Goal: Book appointment/travel/reservation

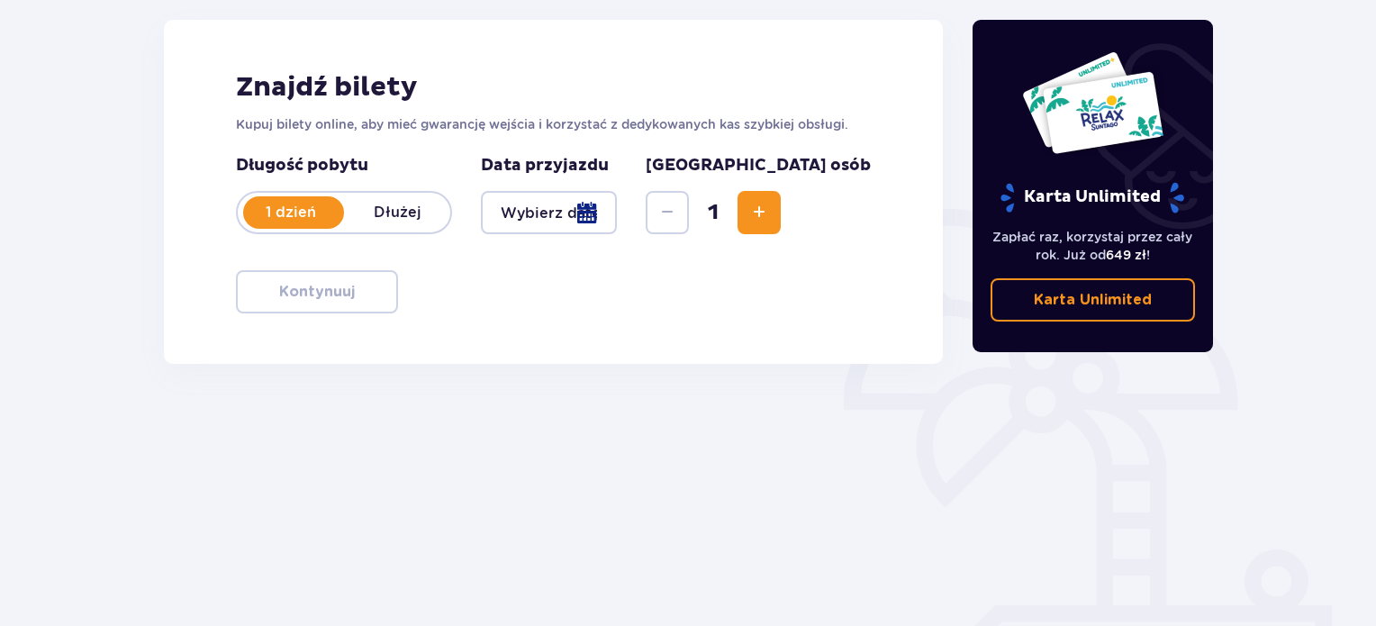
scroll to position [270, 0]
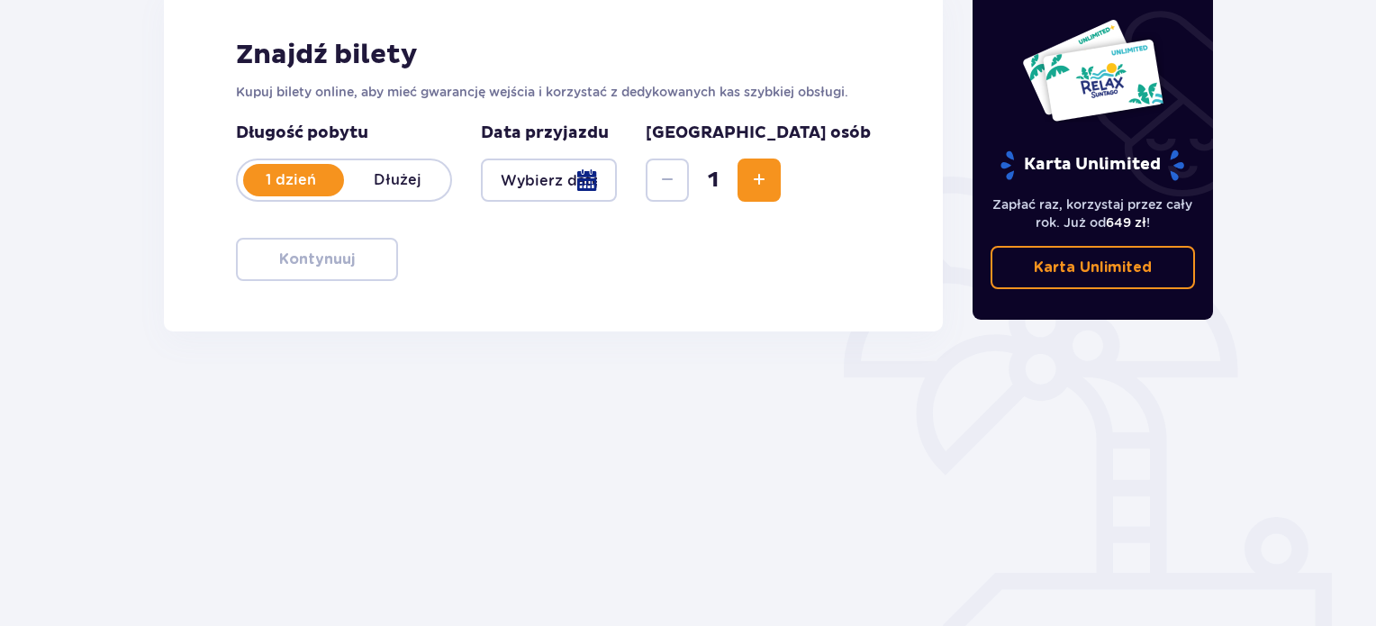
click at [617, 176] on div at bounding box center [549, 179] width 136 height 43
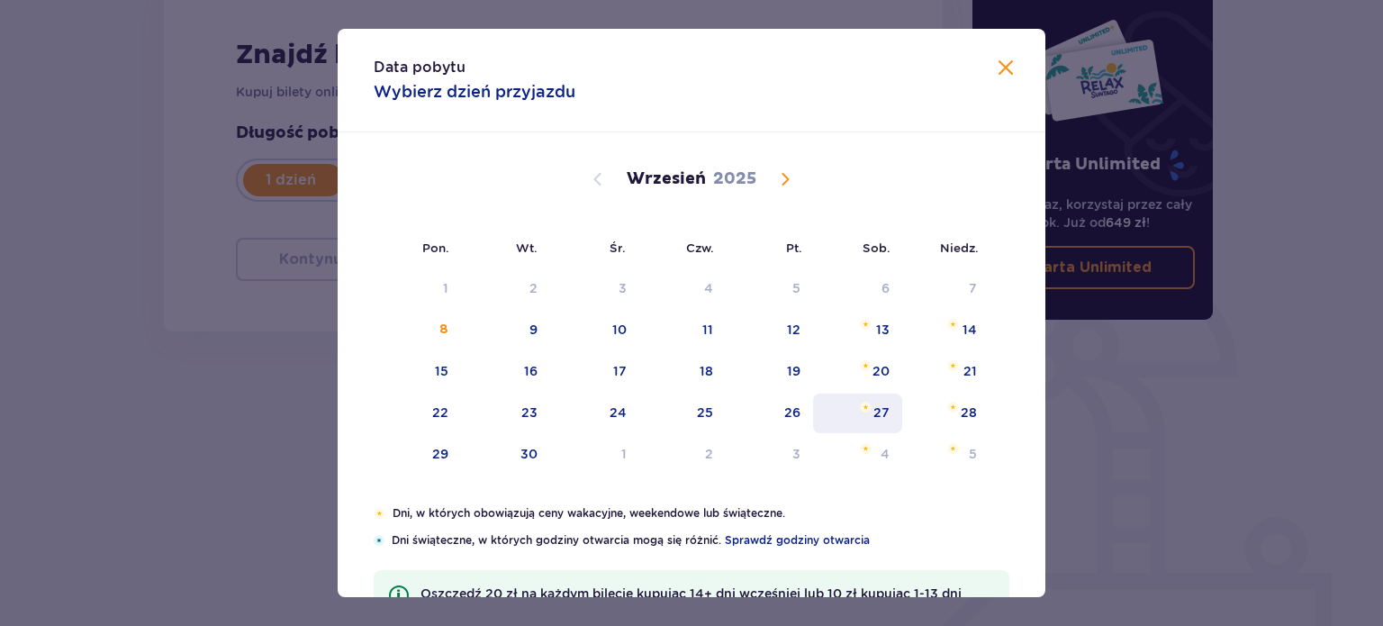
click at [892, 419] on div "27" at bounding box center [857, 413] width 89 height 40
type input "27.09.25"
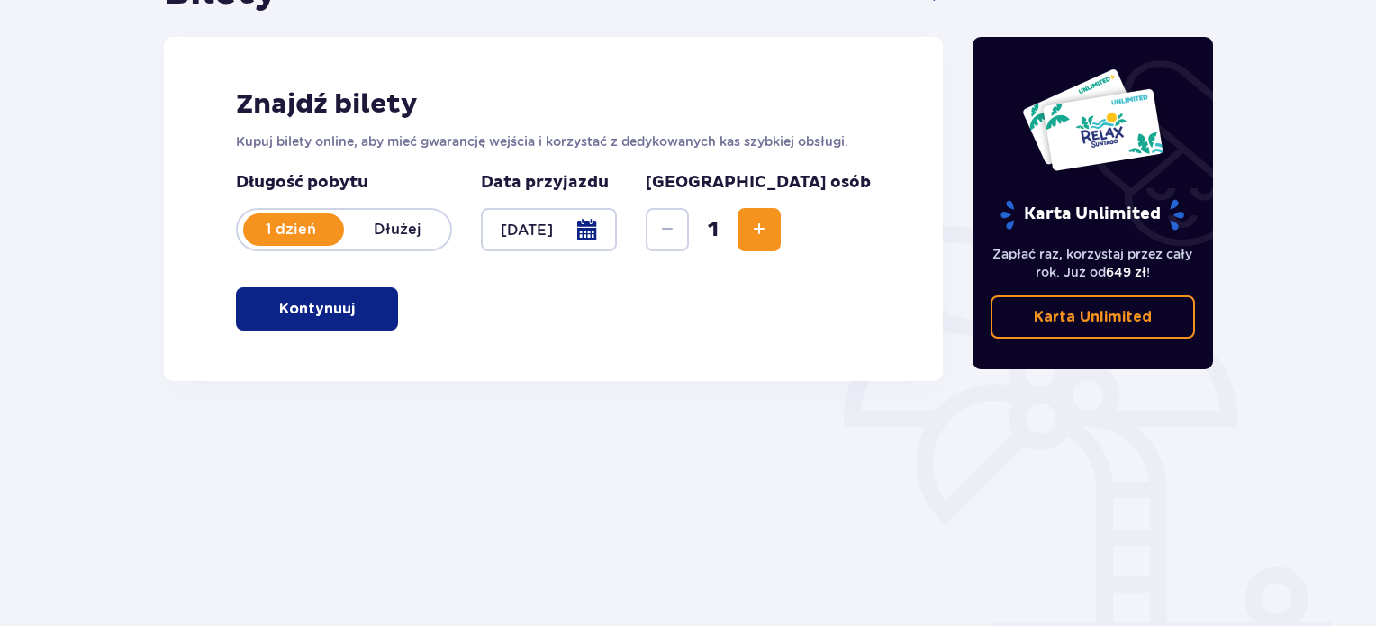
scroll to position [180, 0]
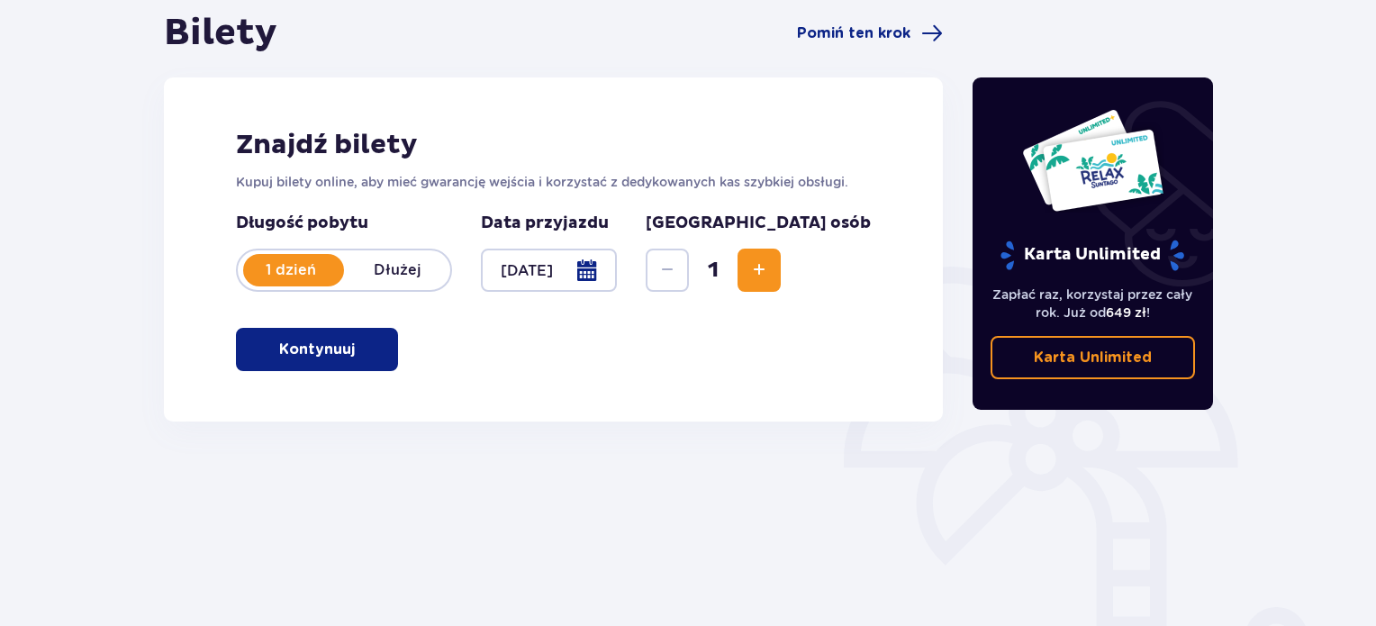
click at [781, 274] on button "Increase" at bounding box center [758, 269] width 43 height 43
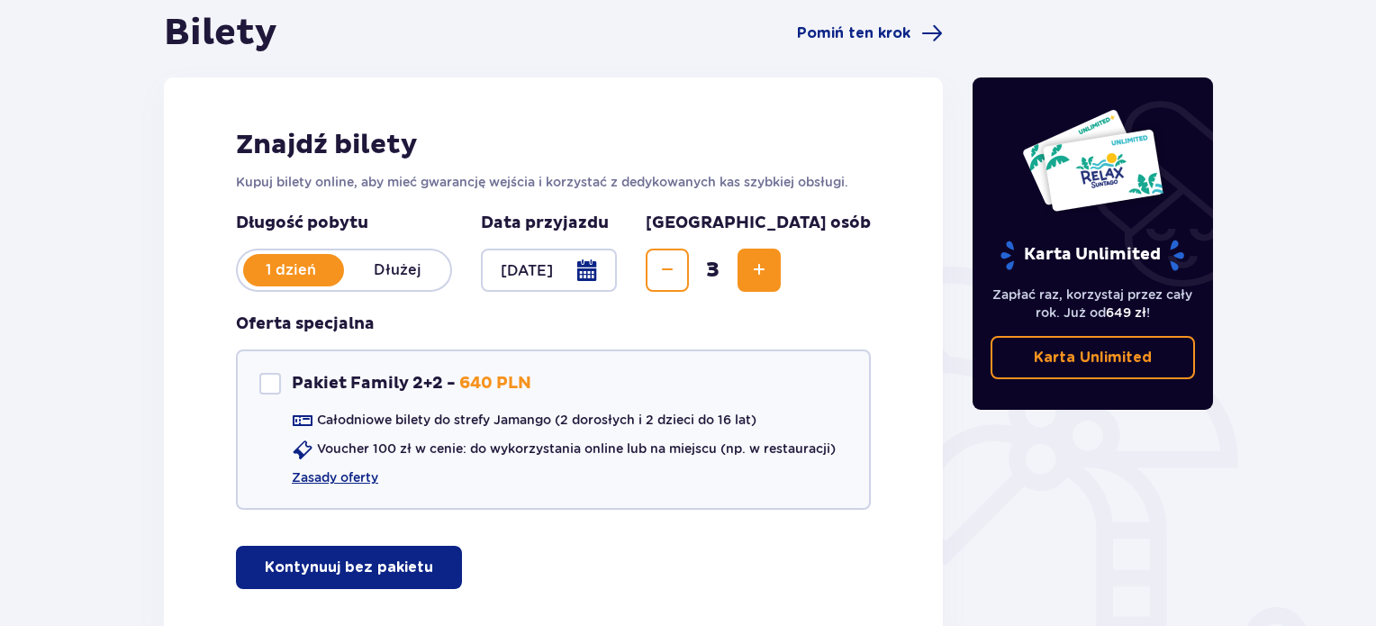
click at [781, 274] on button "Increase" at bounding box center [758, 269] width 43 height 43
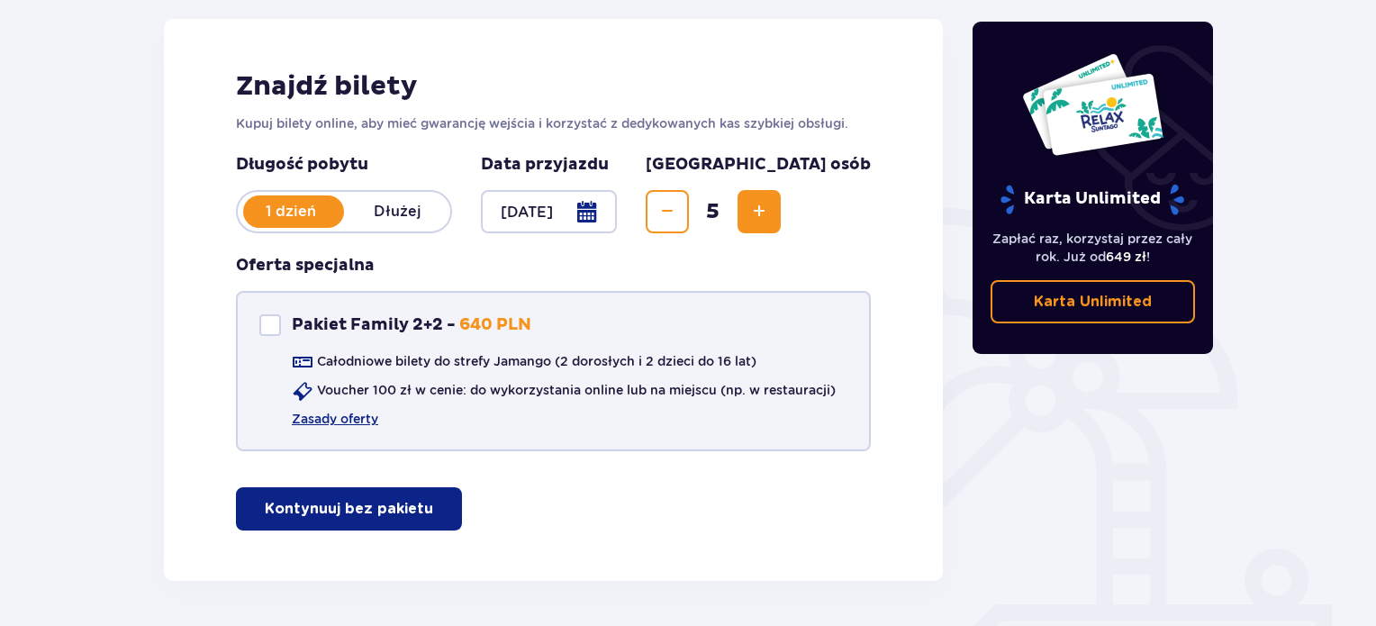
scroll to position [270, 0]
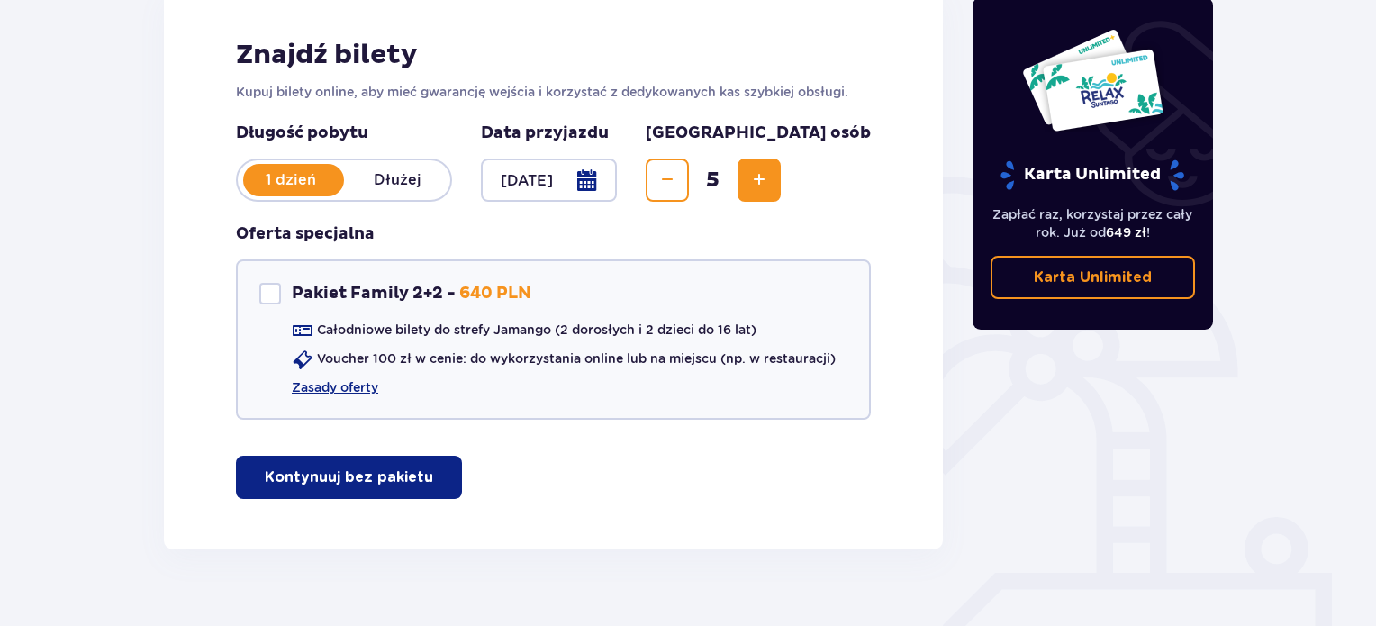
click at [426, 474] on span "button" at bounding box center [437, 477] width 22 height 22
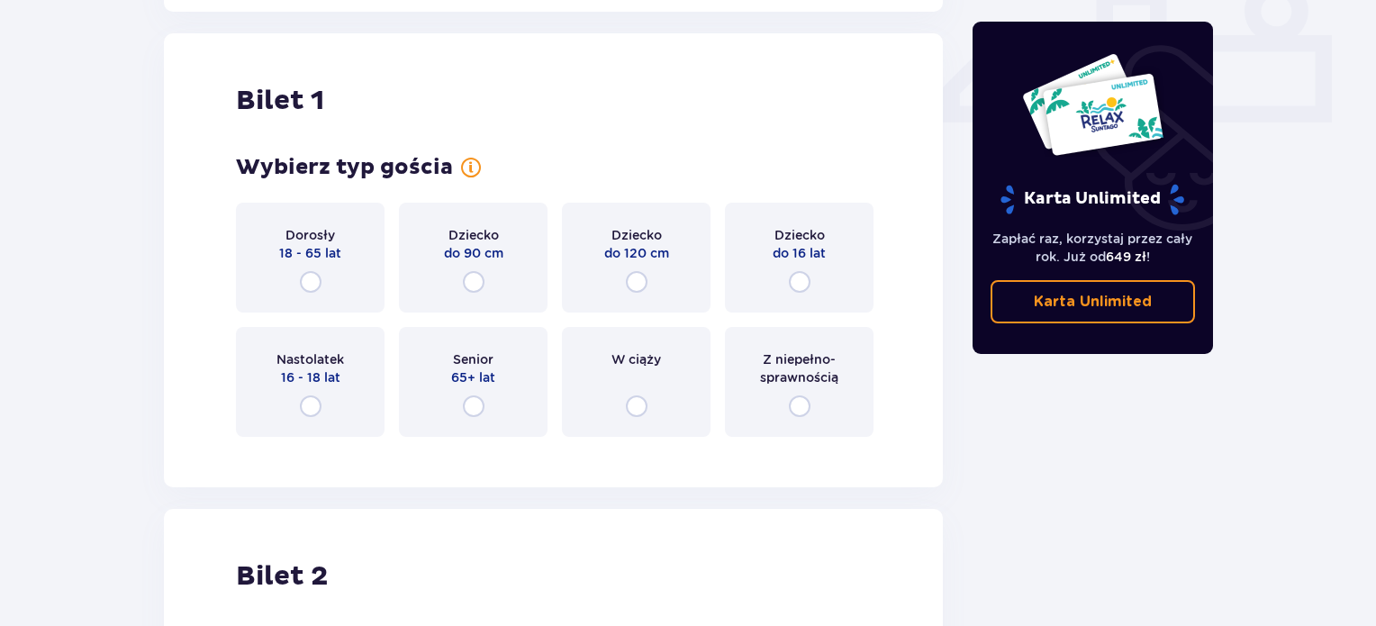
scroll to position [818, 0]
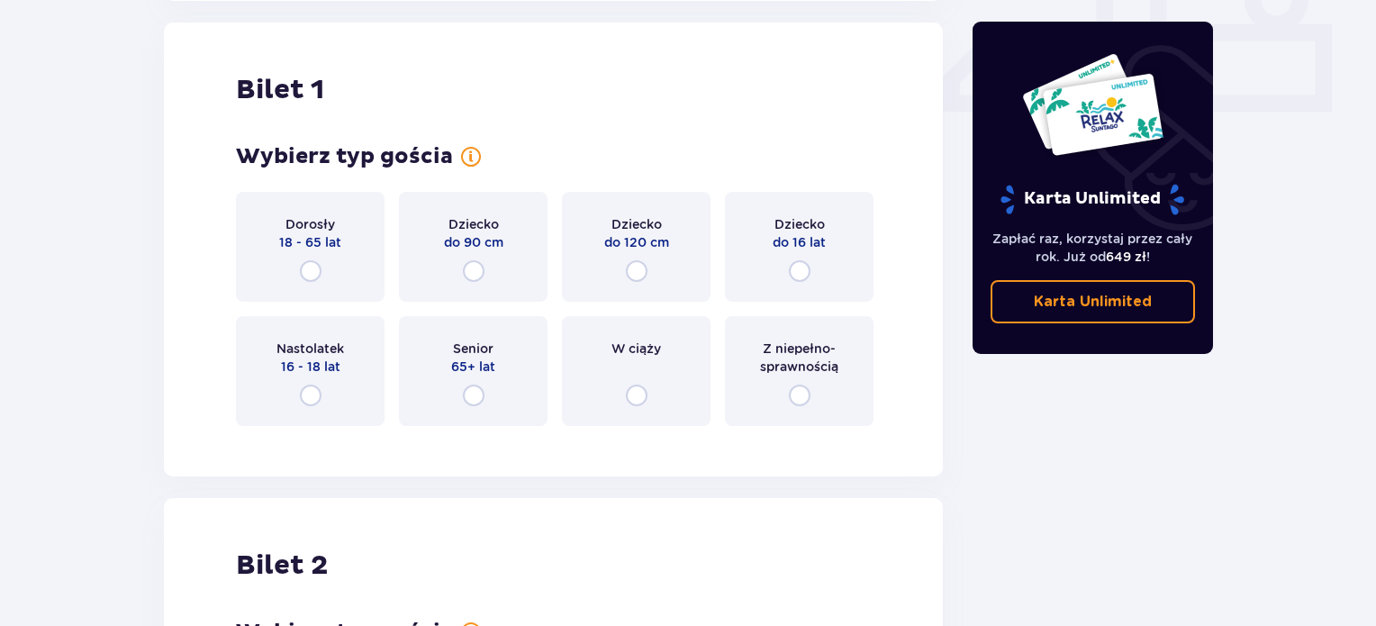
click at [328, 276] on div "Dorosły 18 - 65 lat" at bounding box center [310, 247] width 149 height 110
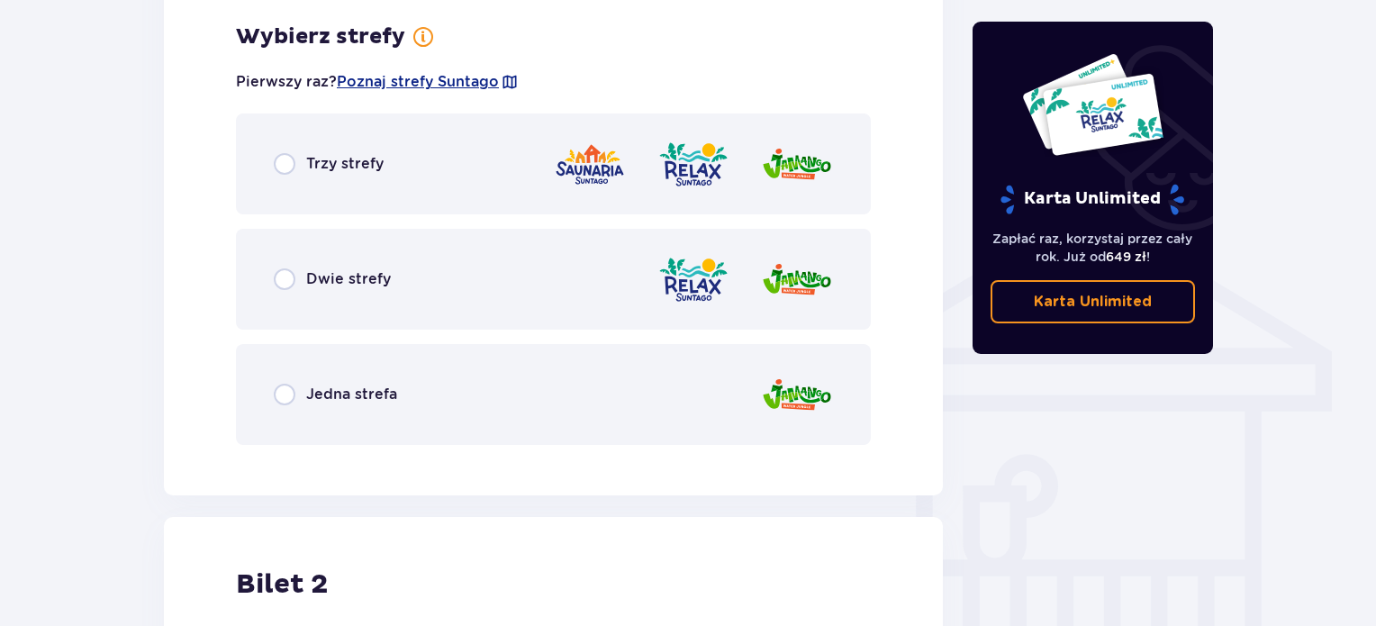
scroll to position [1258, 0]
click at [330, 162] on p "Trzy strefy" at bounding box center [344, 163] width 77 height 20
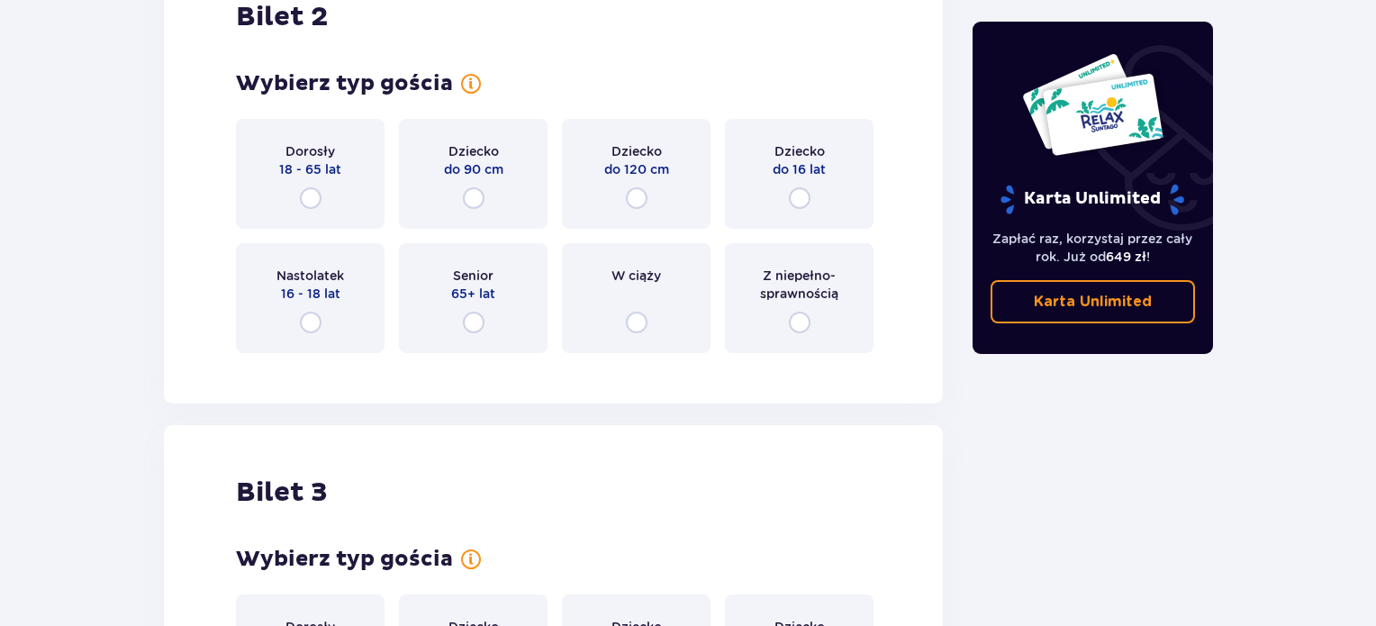
scroll to position [2345, 0]
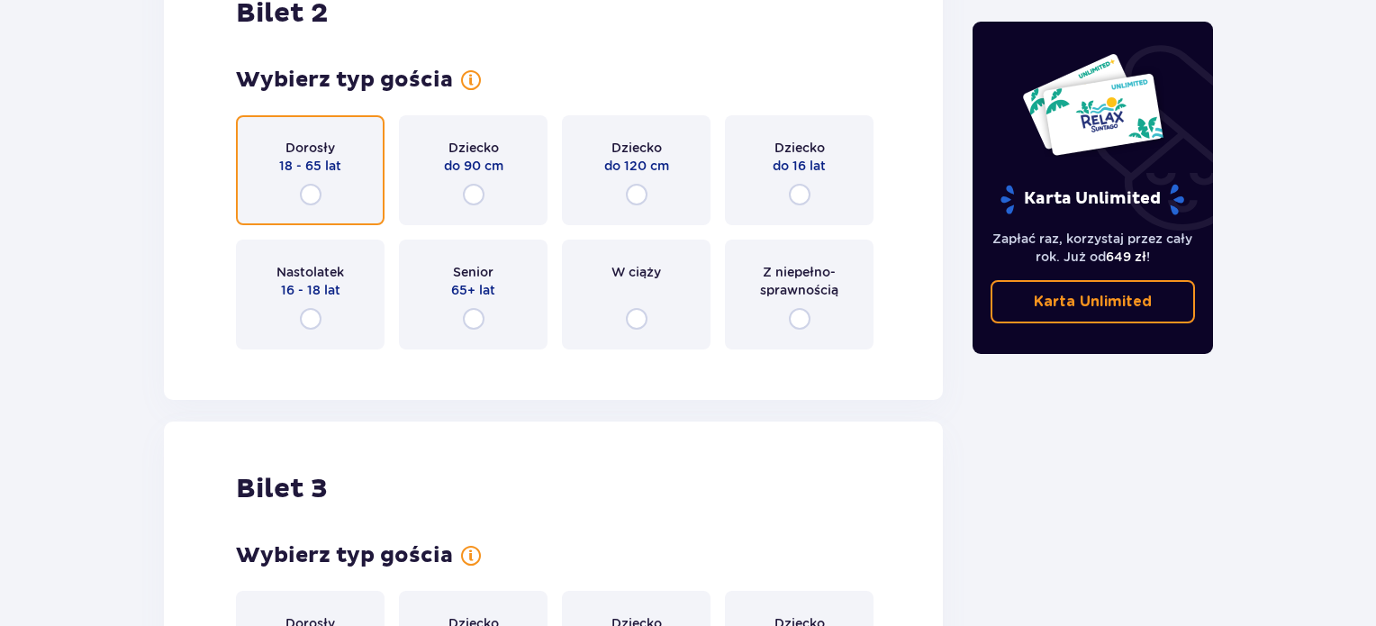
click at [310, 198] on input "radio" at bounding box center [311, 195] width 22 height 22
radio input "true"
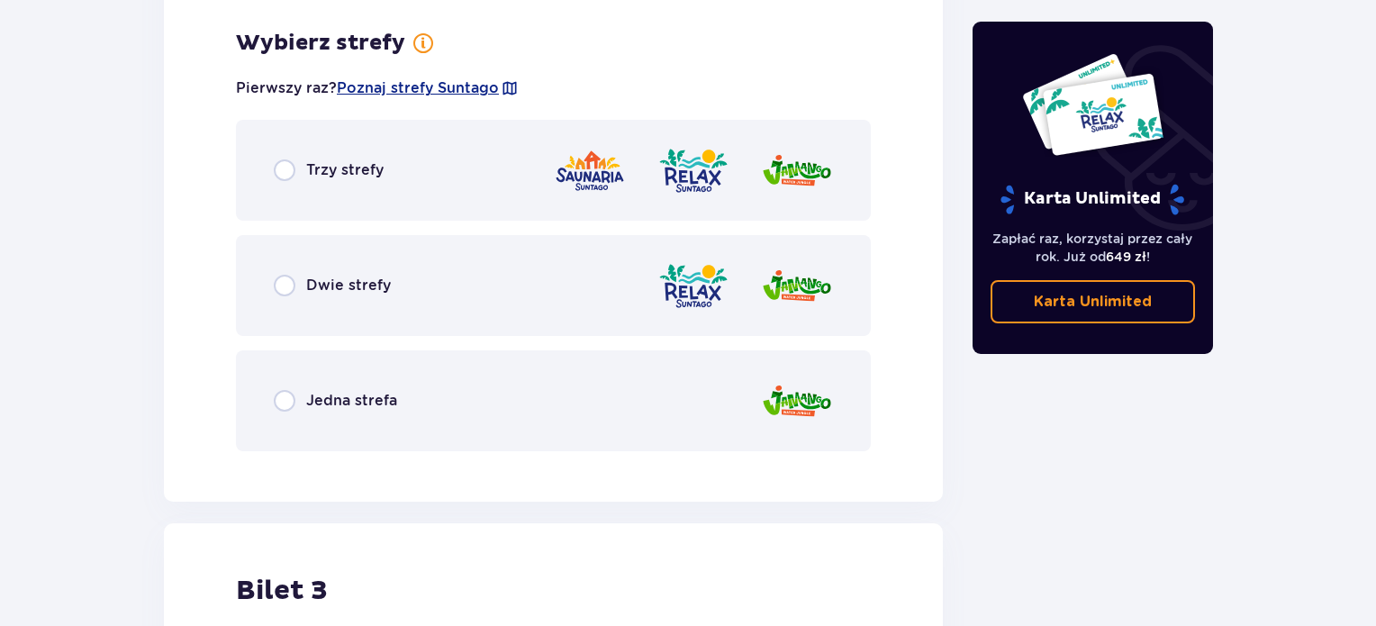
scroll to position [2707, 0]
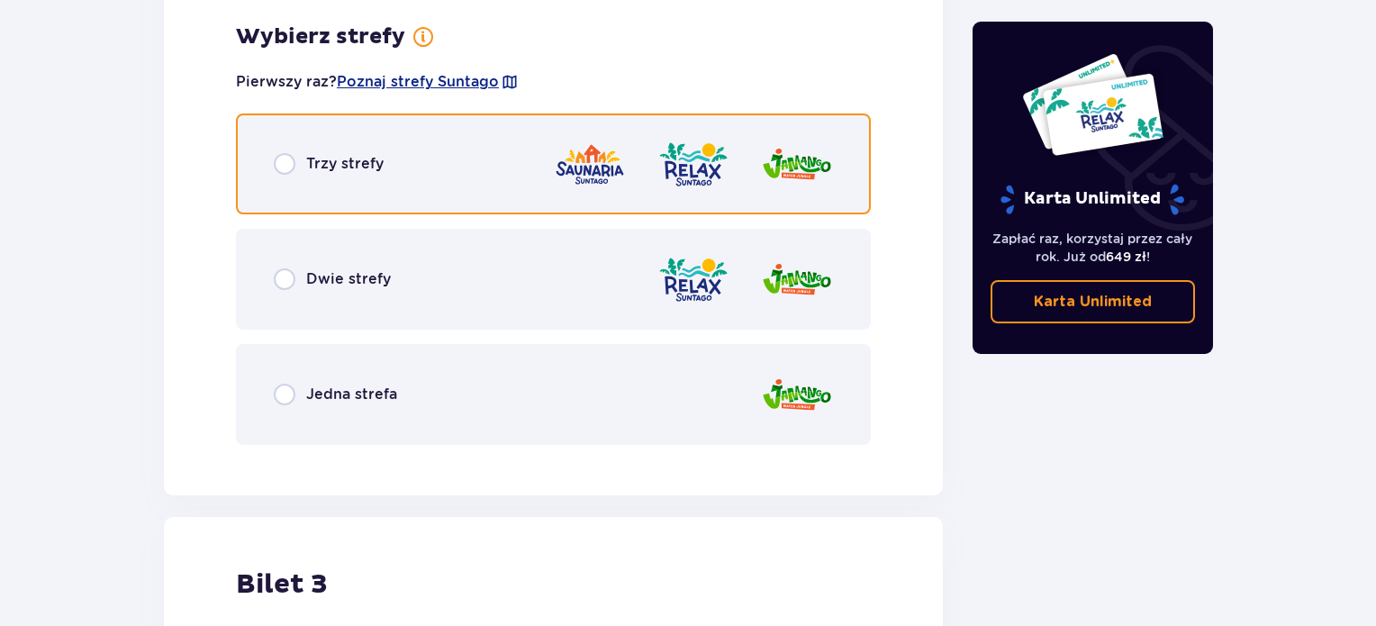
click at [281, 167] on input "radio" at bounding box center [285, 164] width 22 height 22
radio input "true"
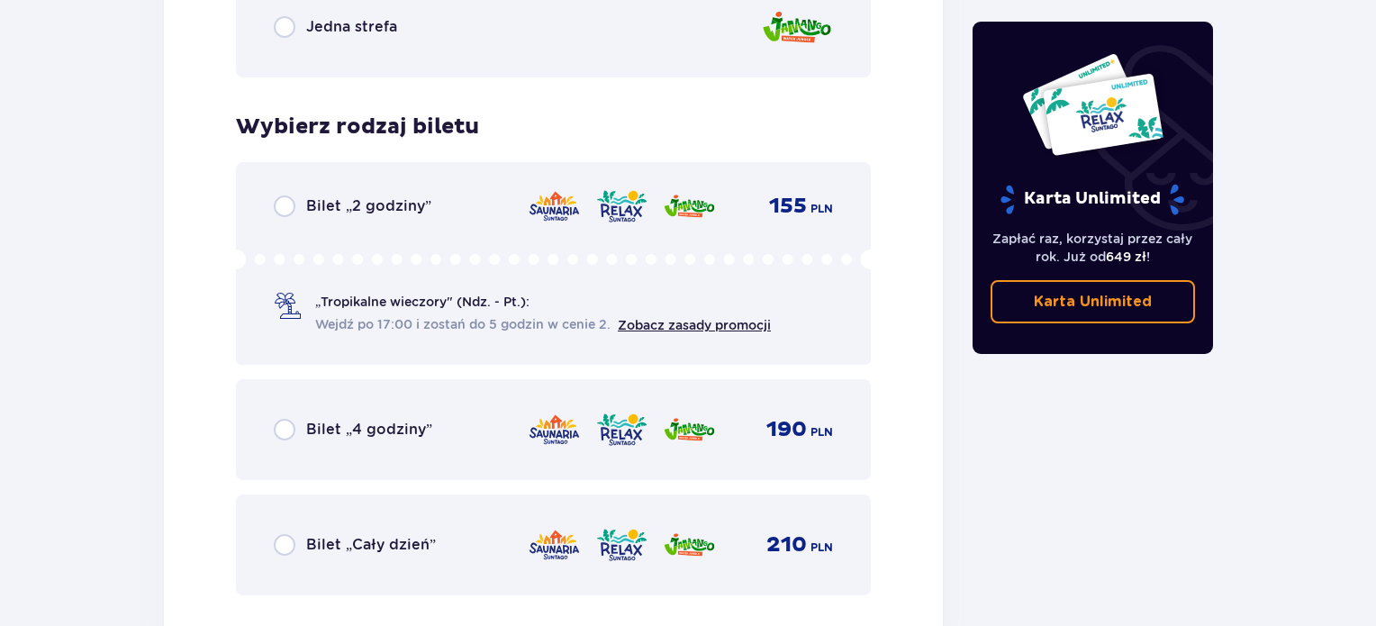
scroll to position [3165, 0]
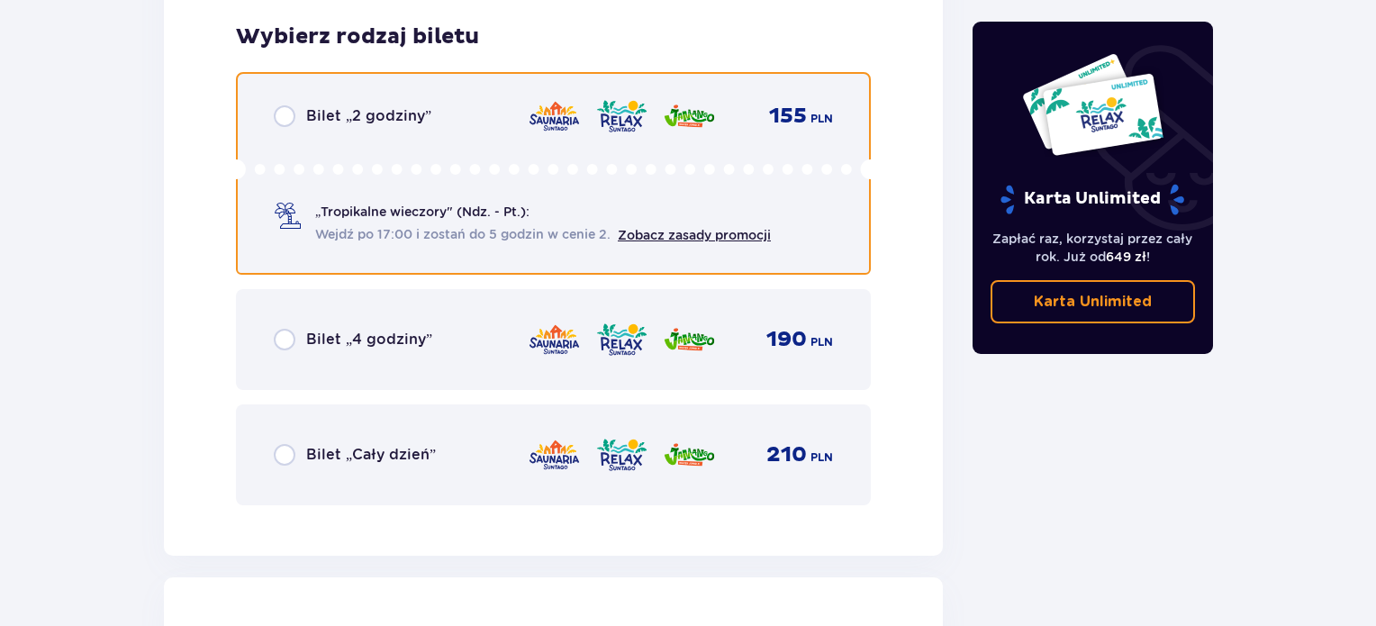
click at [277, 122] on input "radio" at bounding box center [285, 116] width 22 height 22
radio input "true"
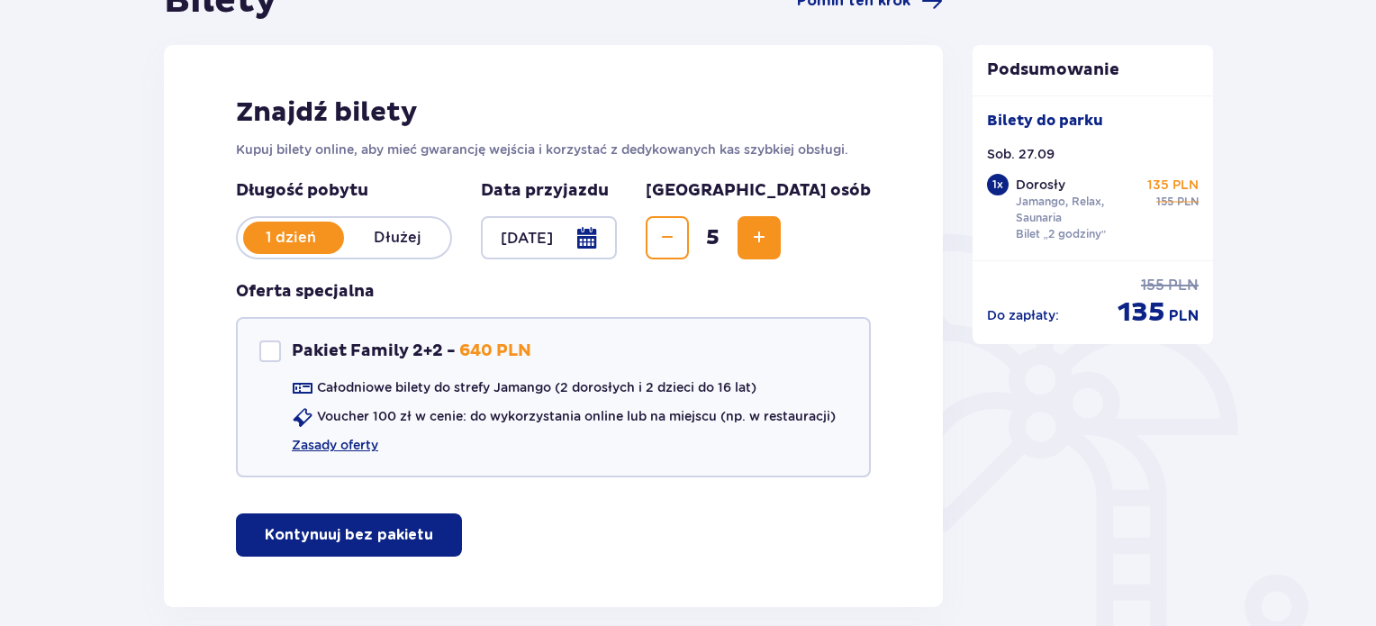
scroll to position [0, 0]
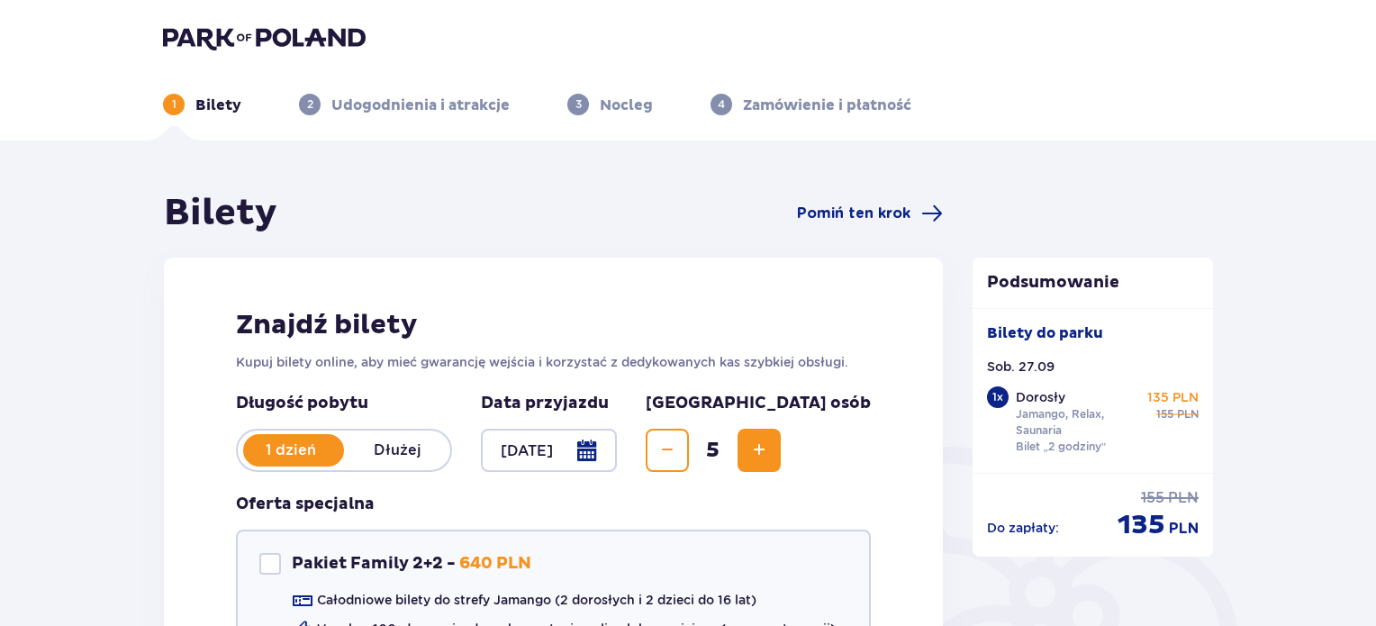
drag, startPoint x: 193, startPoint y: 28, endPoint x: 205, endPoint y: 8, distance: 23.5
click at [193, 28] on img at bounding box center [264, 37] width 203 height 25
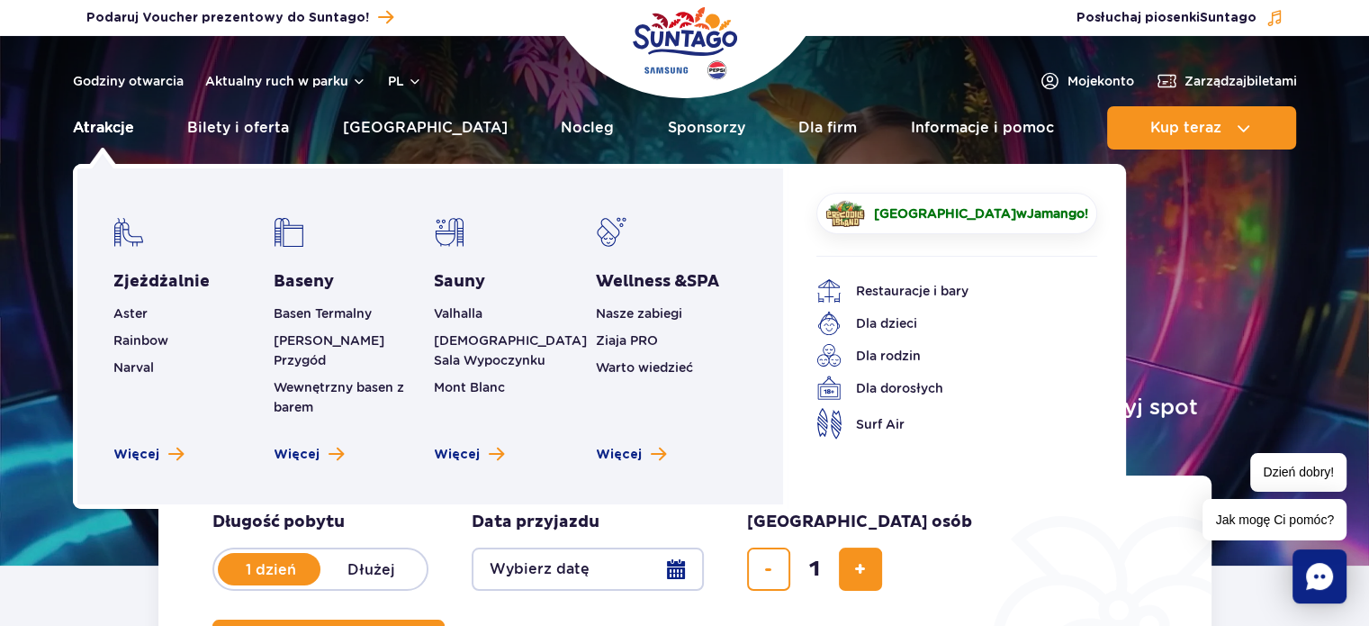
click at [122, 132] on link "Atrakcje" at bounding box center [103, 127] width 61 height 43
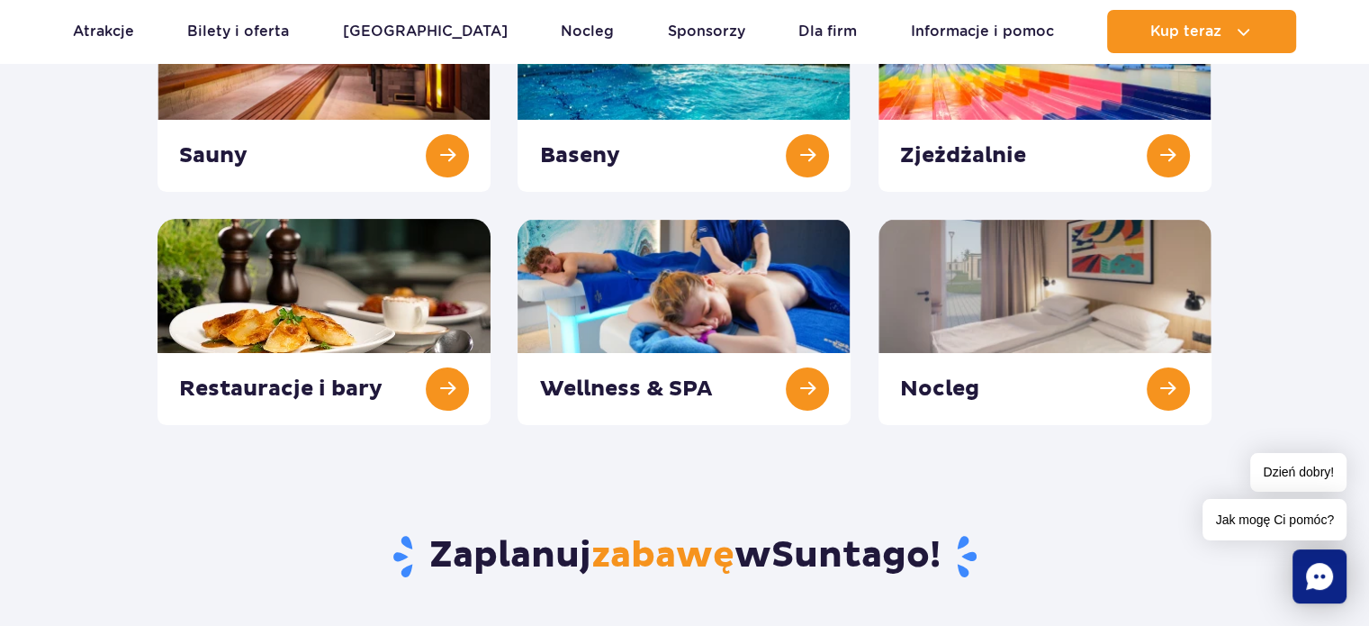
scroll to position [540, 0]
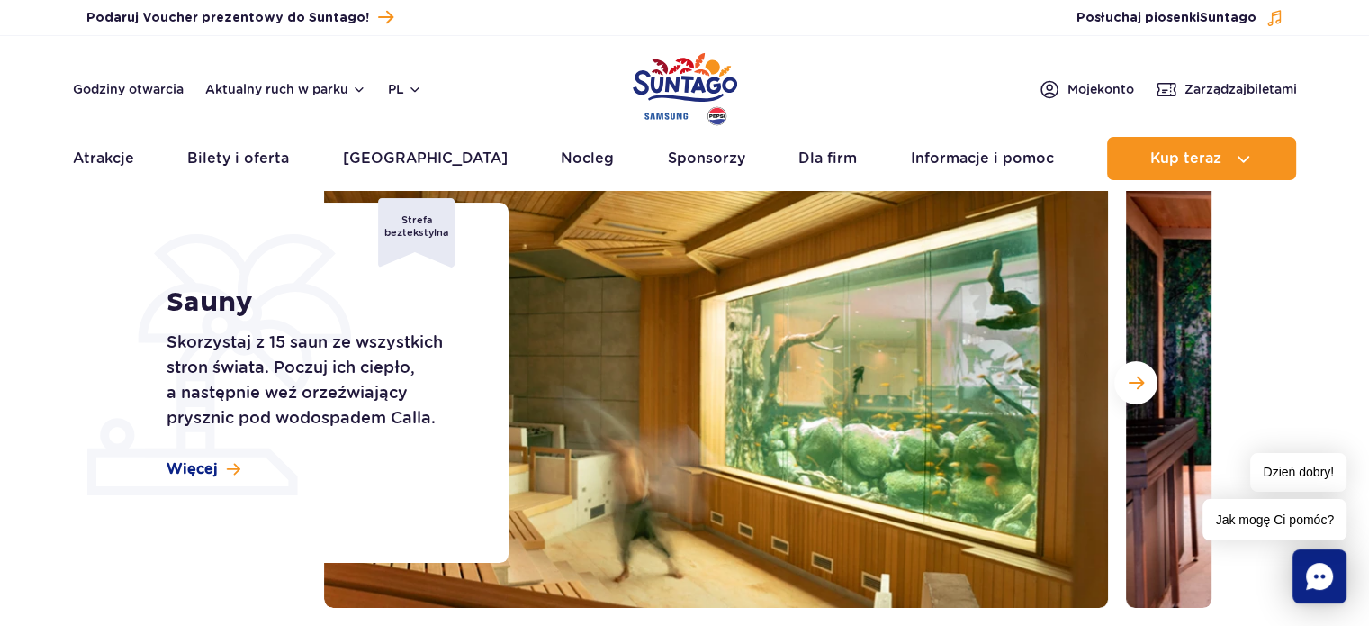
scroll to position [270, 0]
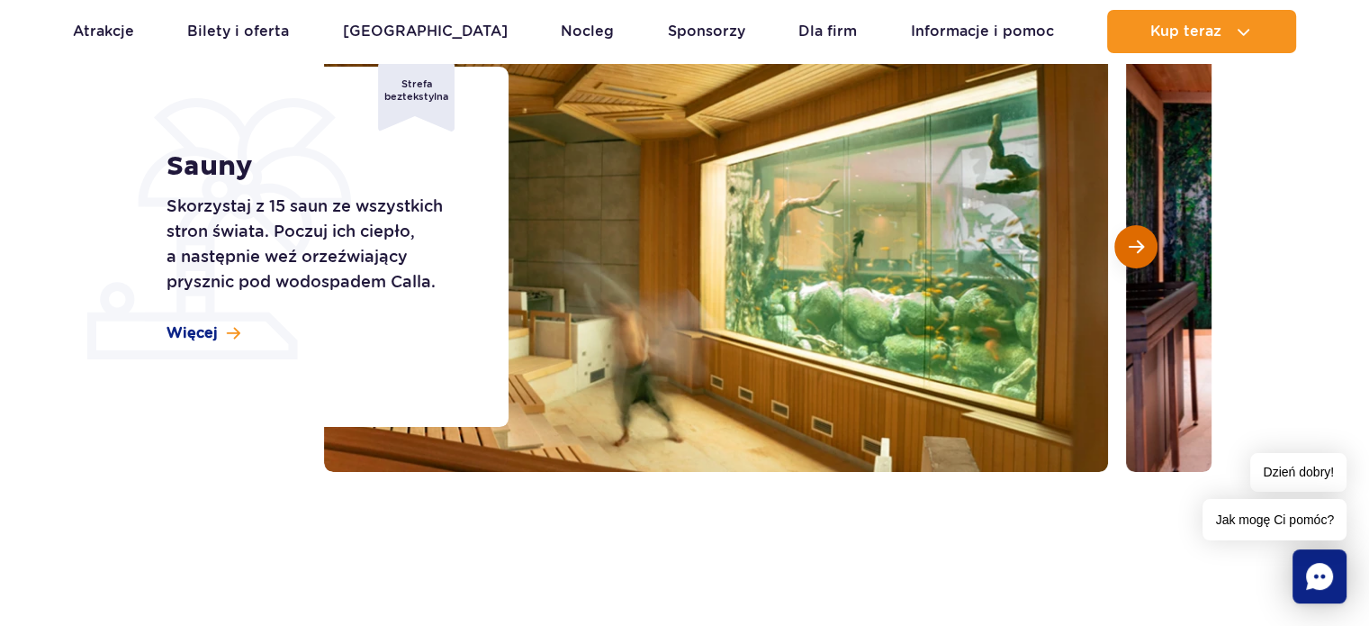
click at [1121, 248] on button "Następny slajd" at bounding box center [1136, 246] width 43 height 43
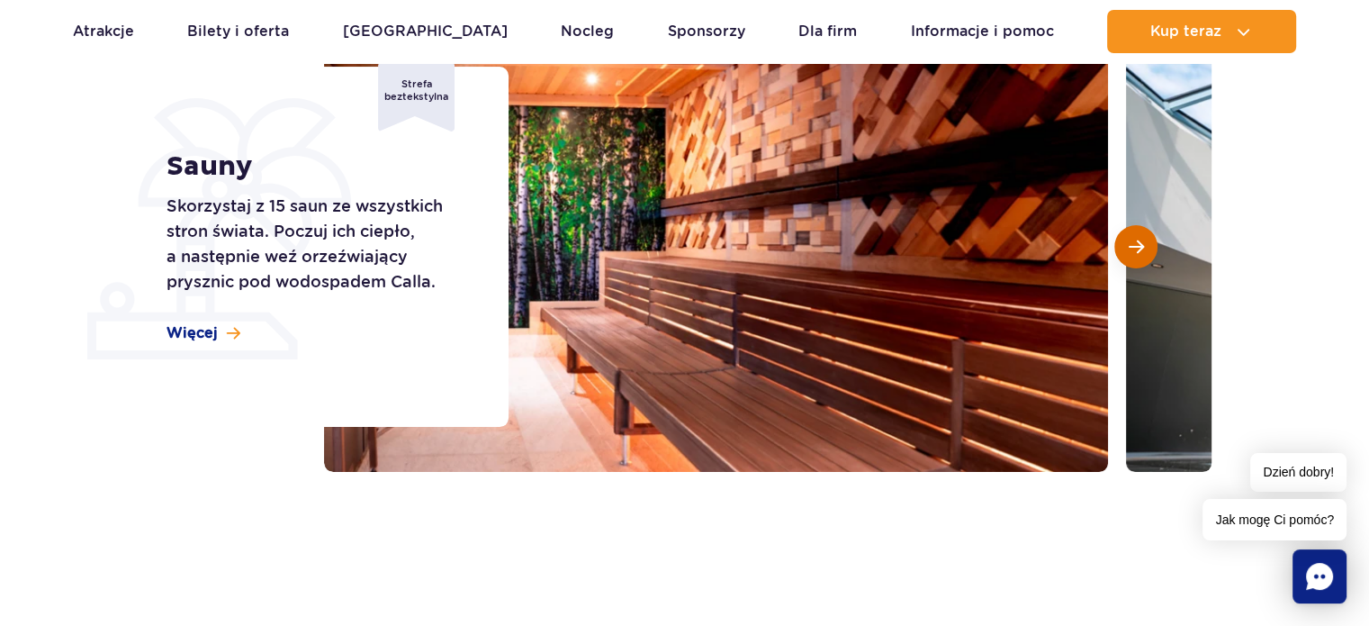
click at [1124, 245] on button "Następny slajd" at bounding box center [1136, 246] width 43 height 43
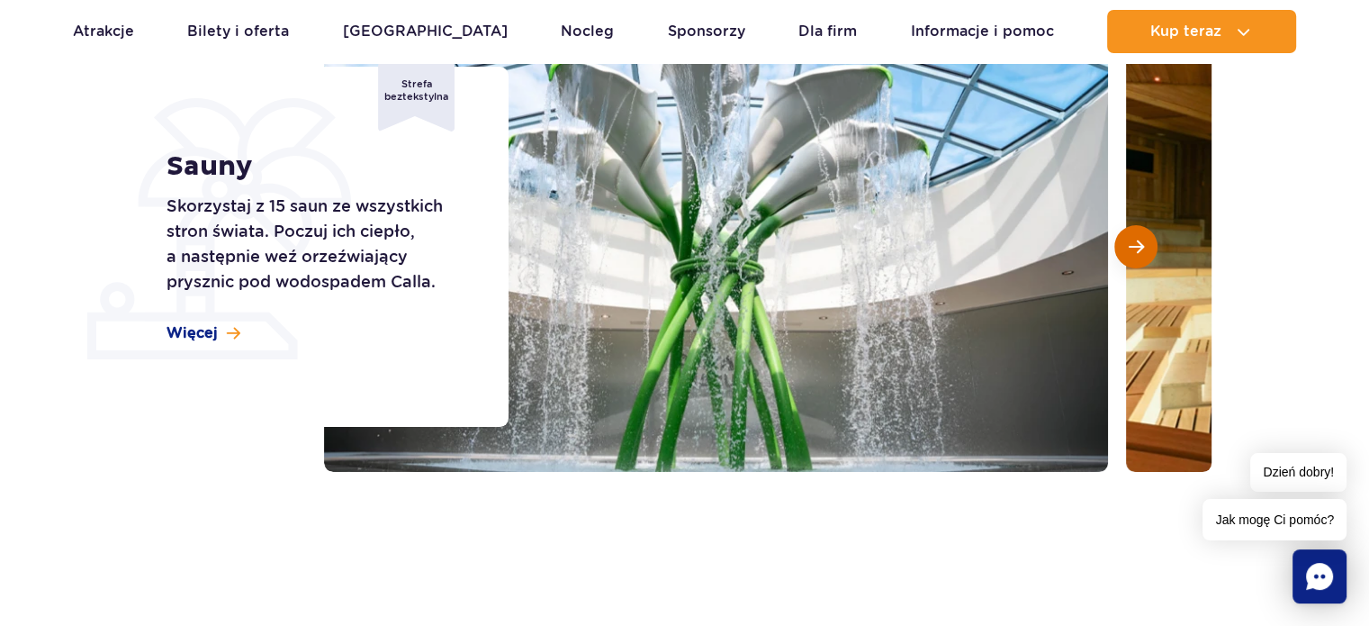
click at [1142, 260] on button "Następny slajd" at bounding box center [1136, 246] width 43 height 43
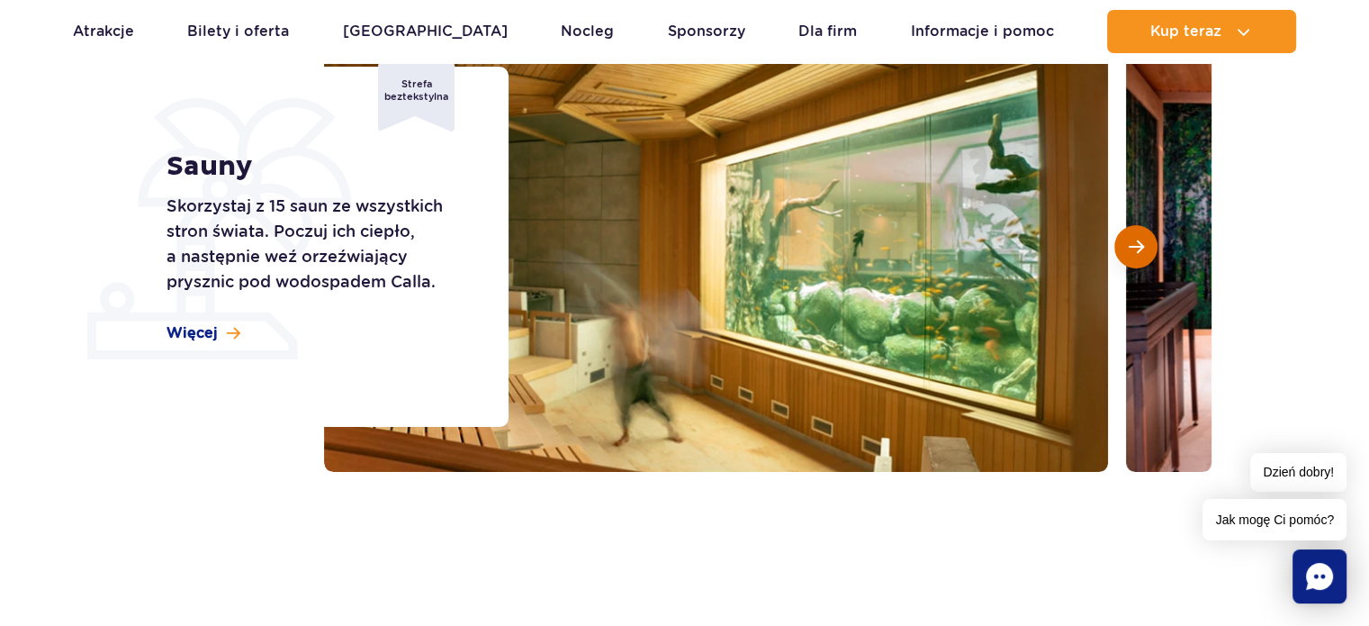
click at [1142, 260] on button "Następny slajd" at bounding box center [1136, 246] width 43 height 43
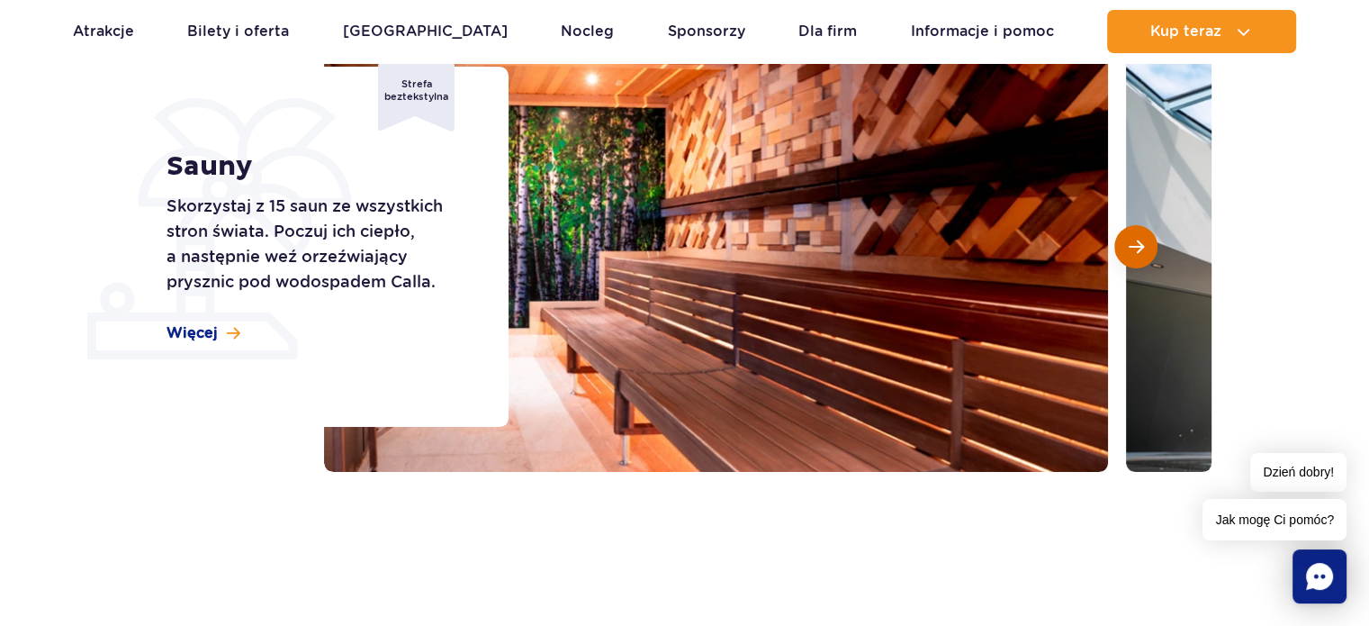
click at [1142, 253] on span "Następny slajd" at bounding box center [1136, 247] width 15 height 16
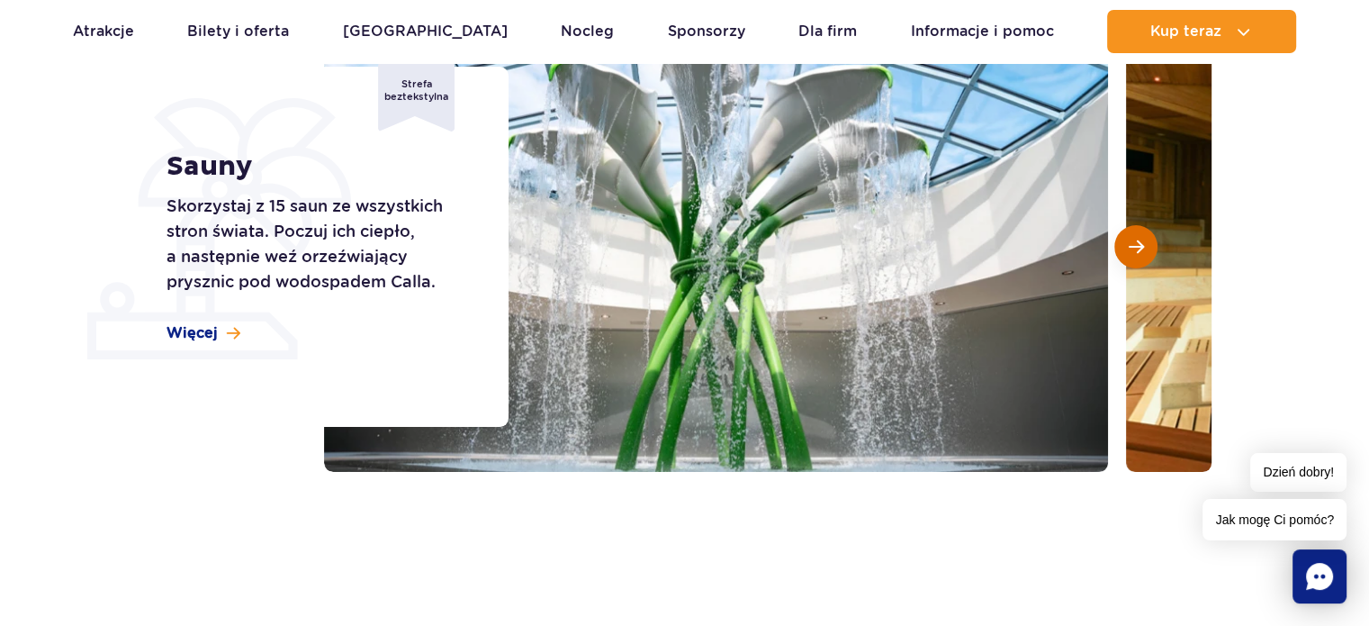
click at [1142, 253] on span "Następny slajd" at bounding box center [1136, 247] width 15 height 16
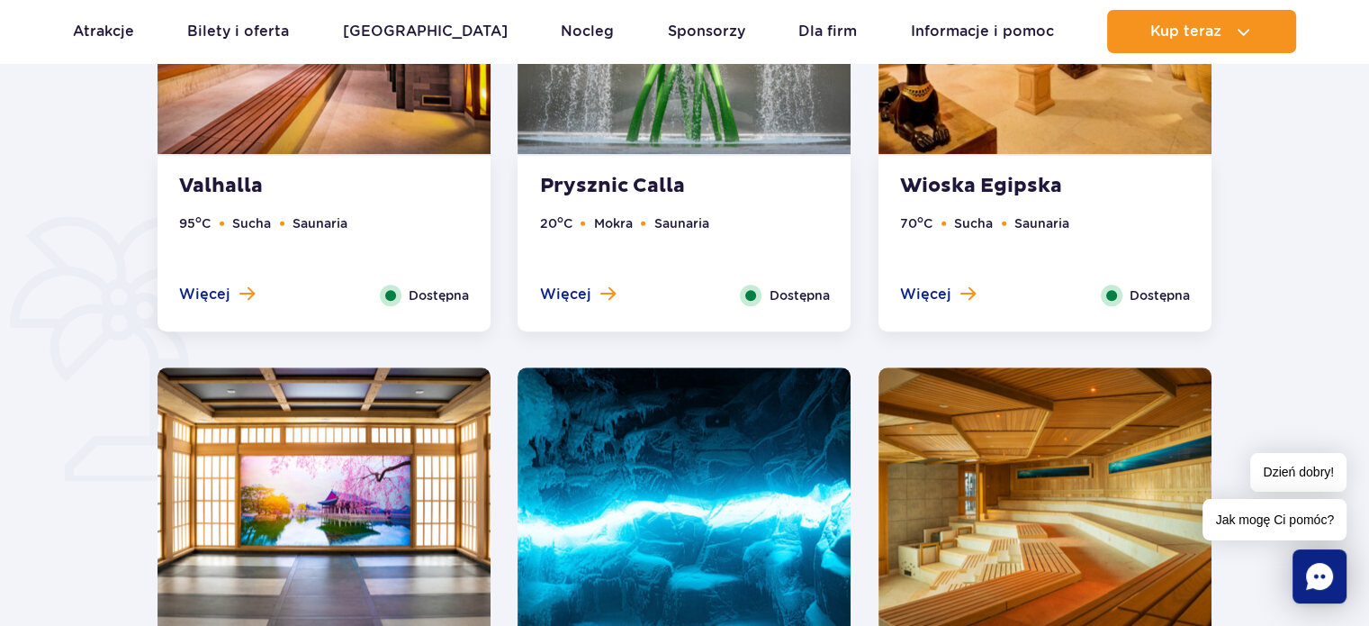
scroll to position [990, 0]
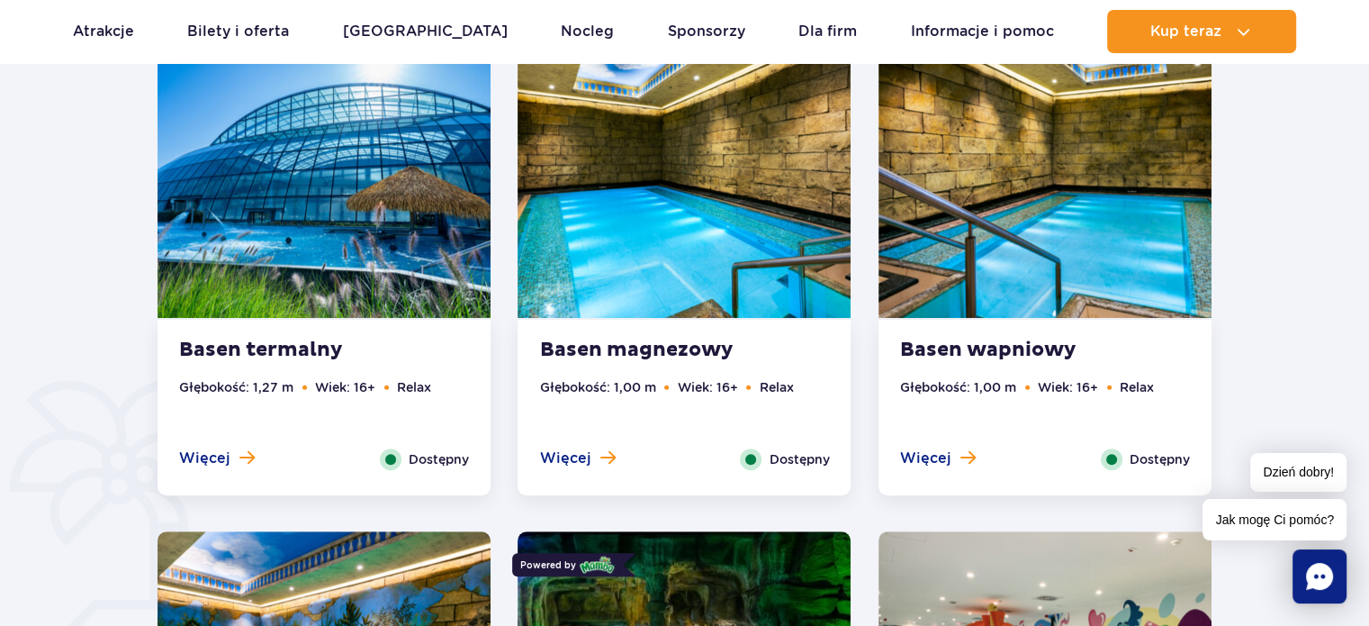
scroll to position [1080, 0]
click at [300, 344] on strong "Basen termalny" at bounding box center [288, 350] width 218 height 25
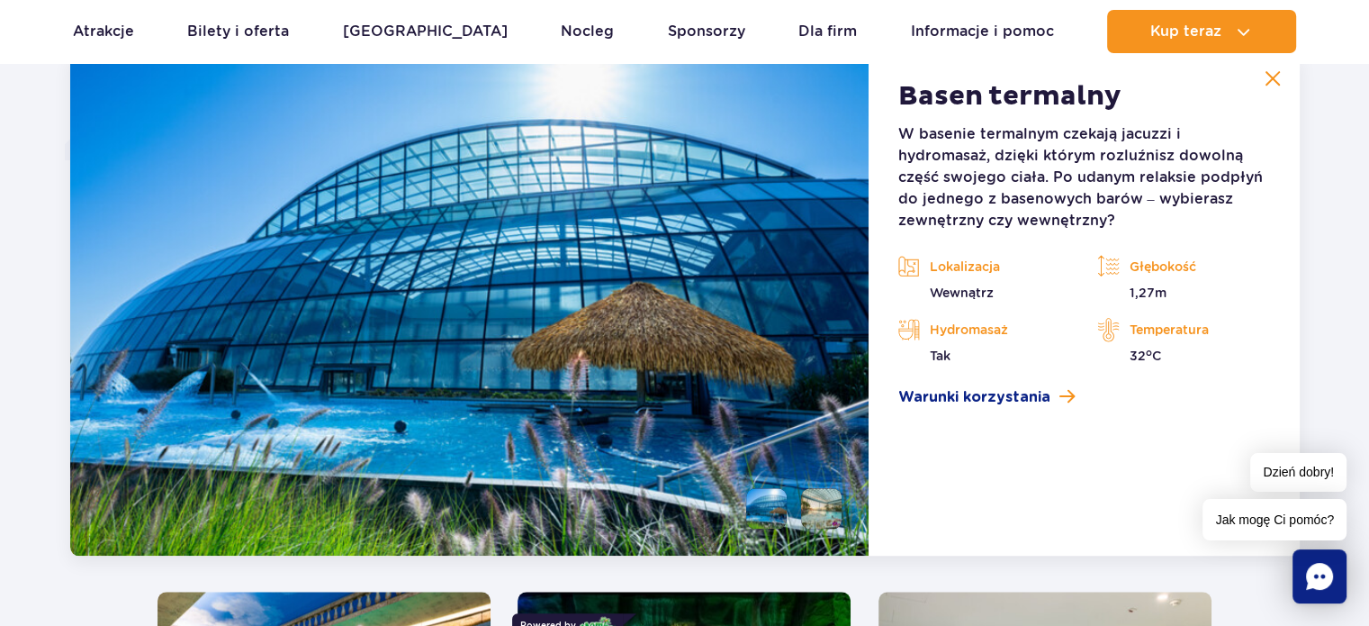
scroll to position [1418, 0]
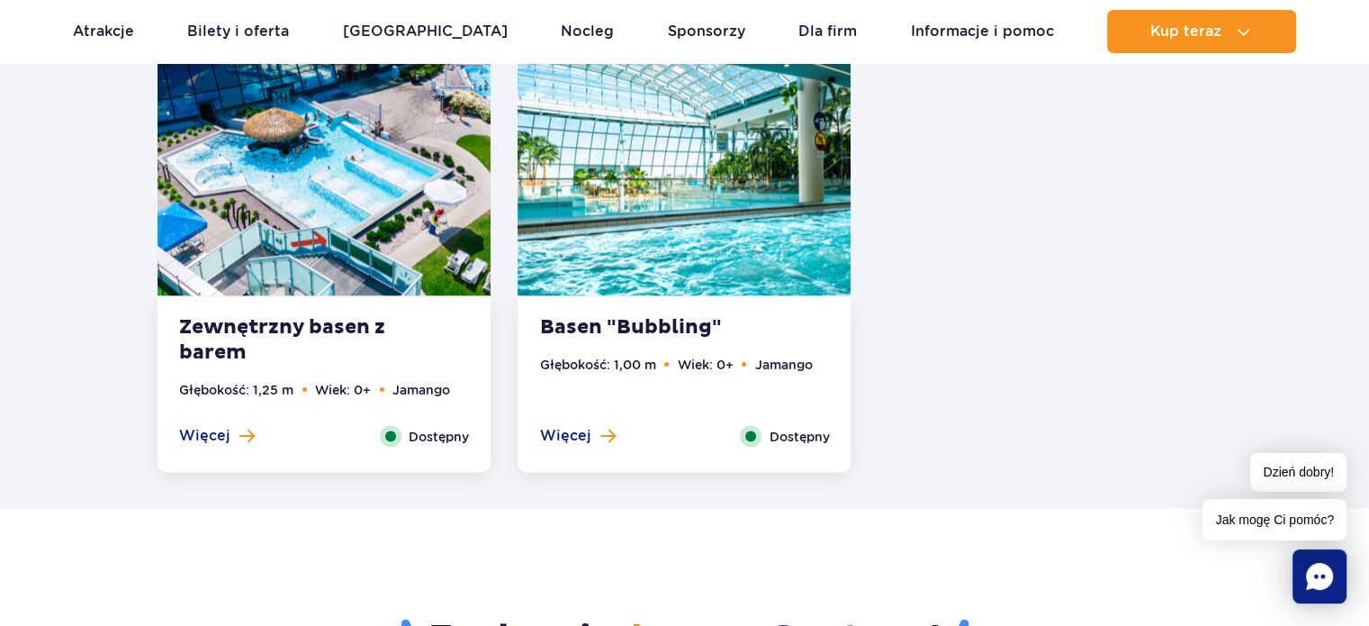
scroll to position [3669, 0]
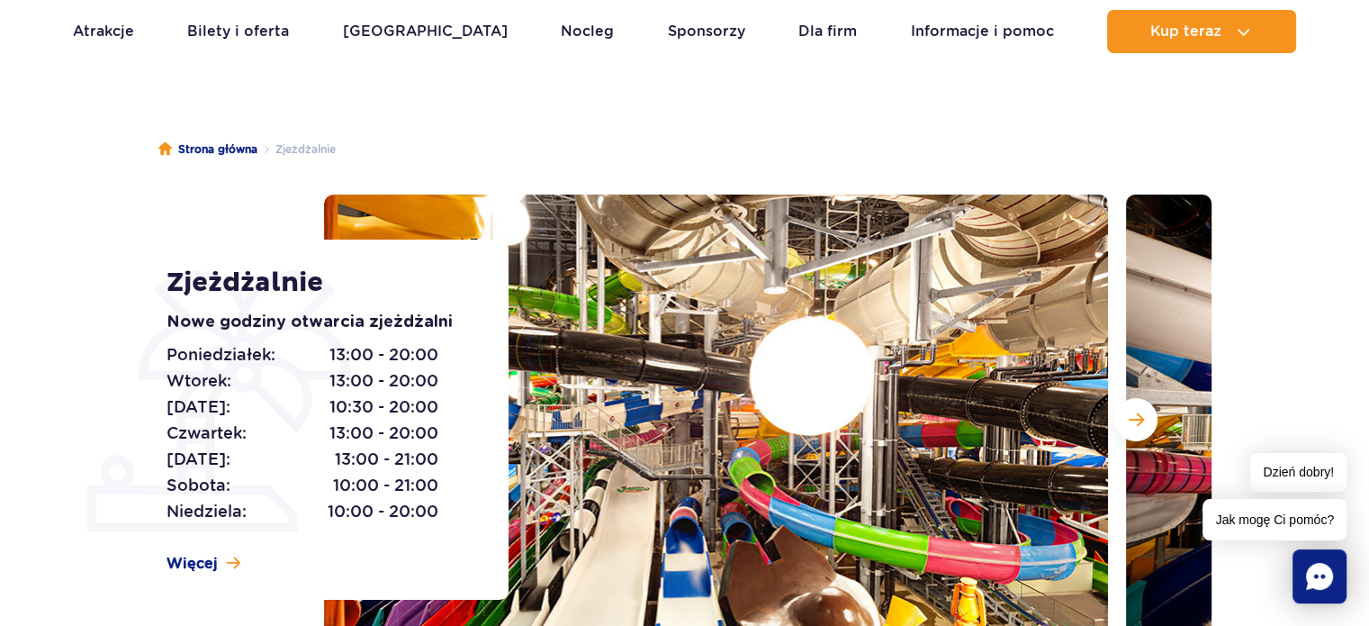
scroll to position [90, 0]
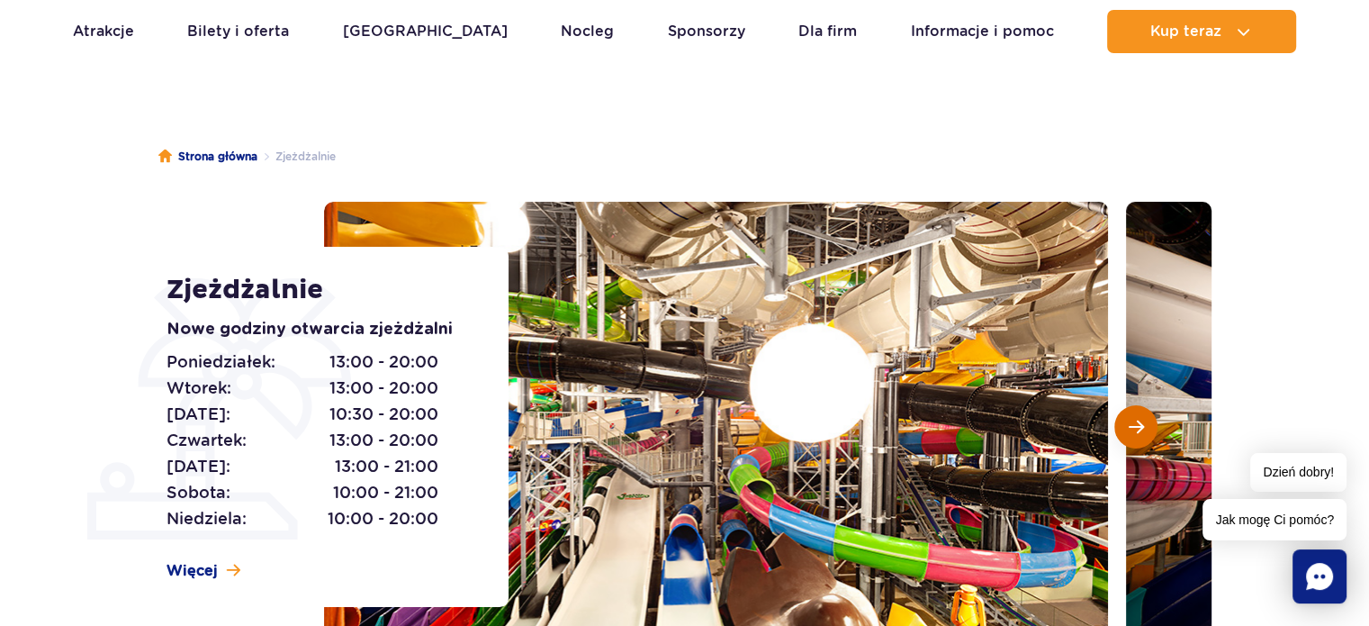
click at [1137, 425] on span "Następny slajd" at bounding box center [1136, 427] width 15 height 16
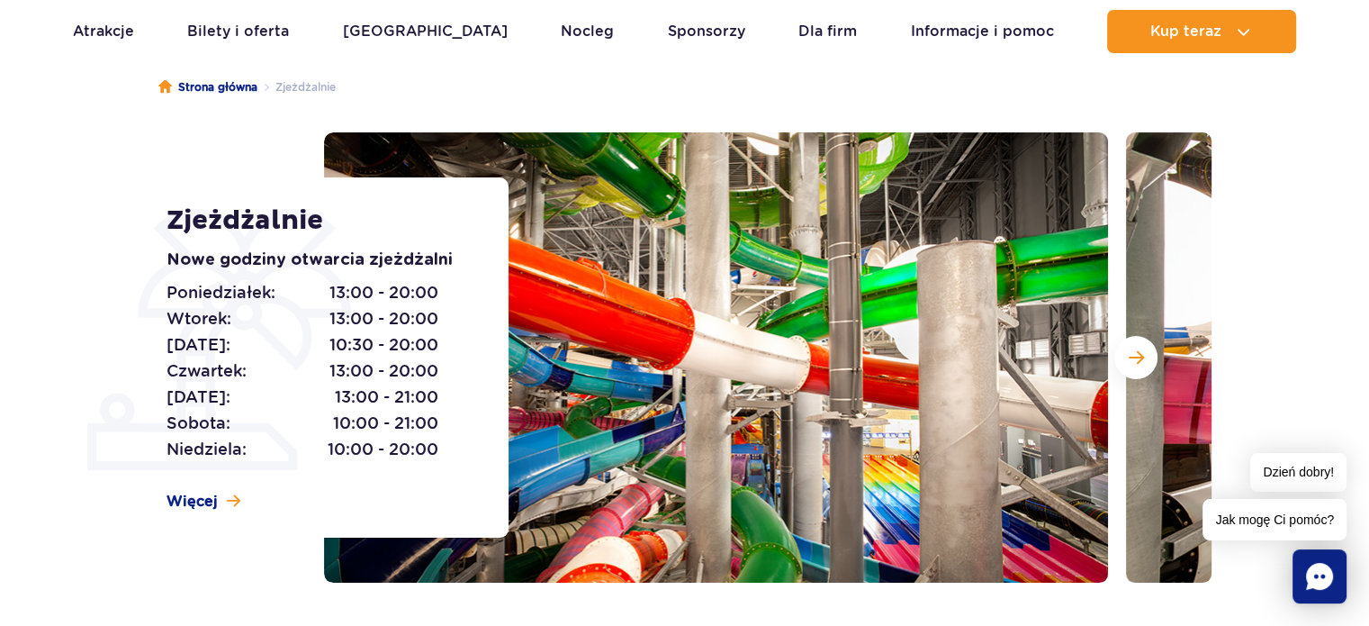
scroll to position [180, 0]
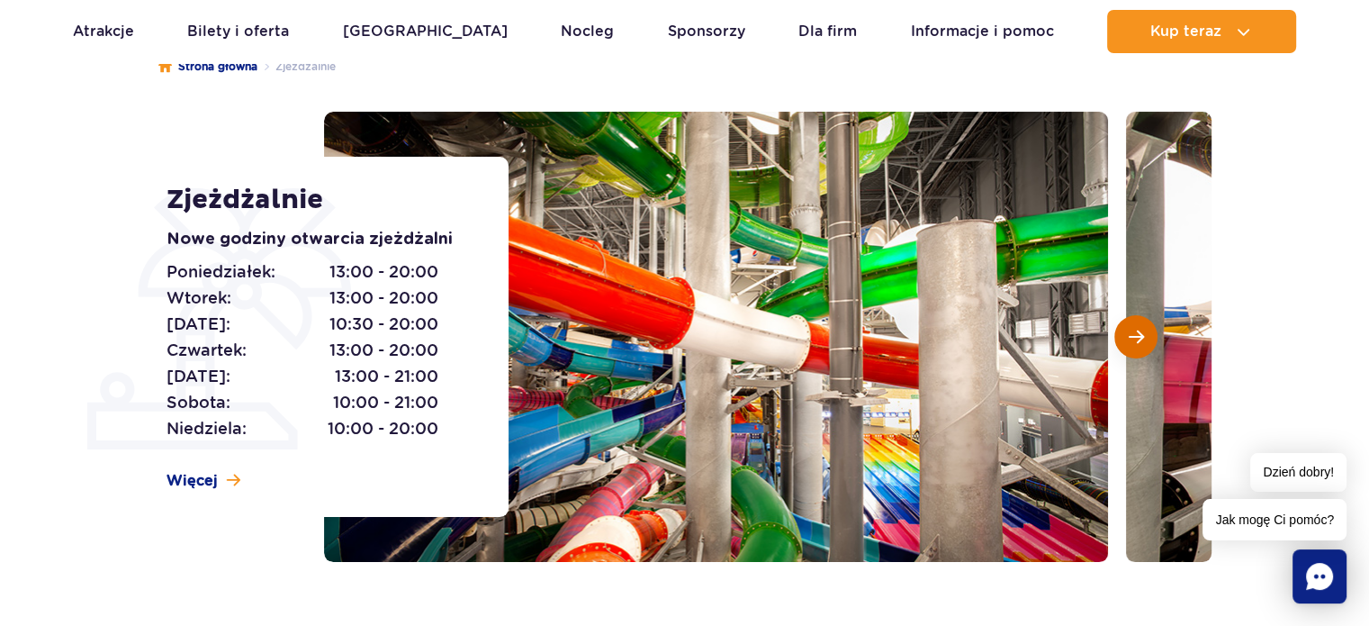
click at [1132, 345] on span "Następny slajd" at bounding box center [1136, 337] width 15 height 16
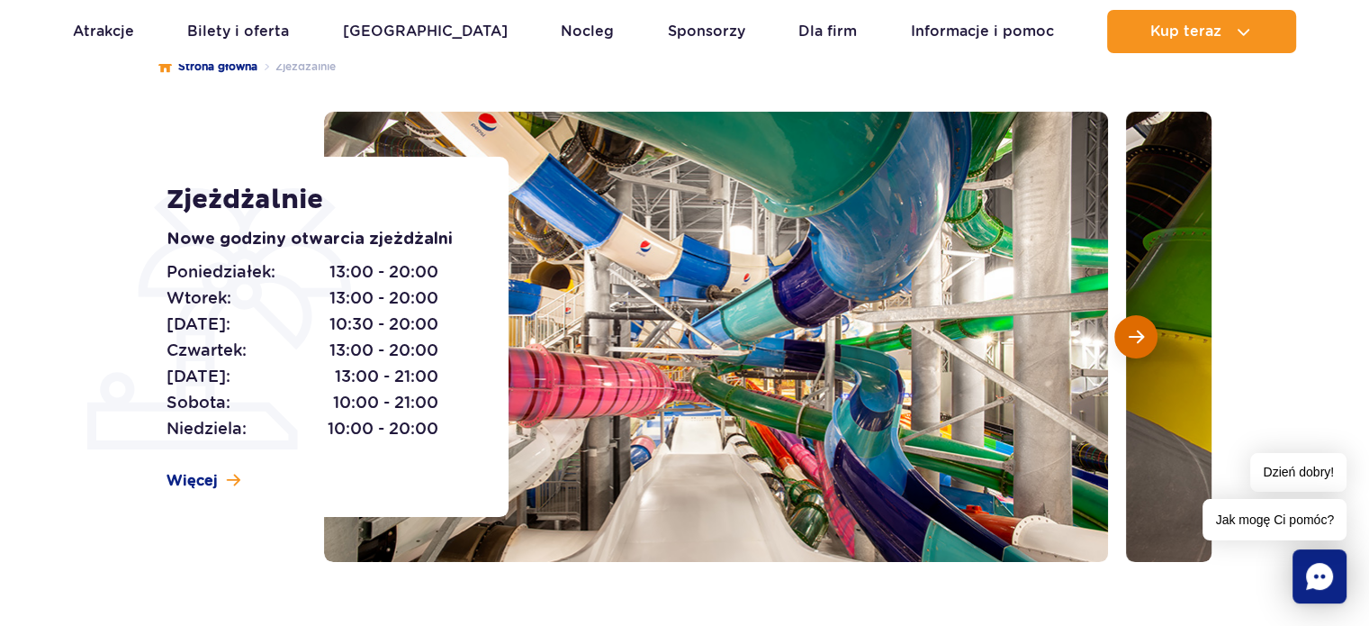
click at [1132, 345] on span "Następny slajd" at bounding box center [1136, 337] width 15 height 16
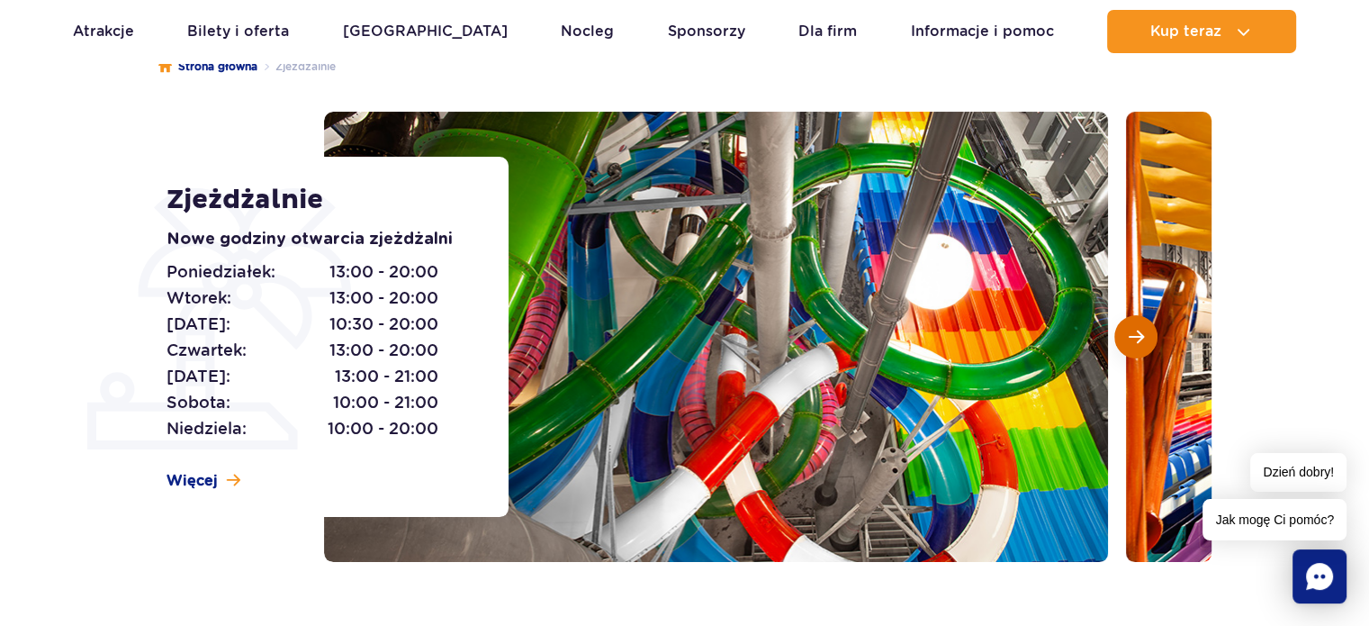
click at [1132, 345] on span "Następny slajd" at bounding box center [1136, 337] width 15 height 16
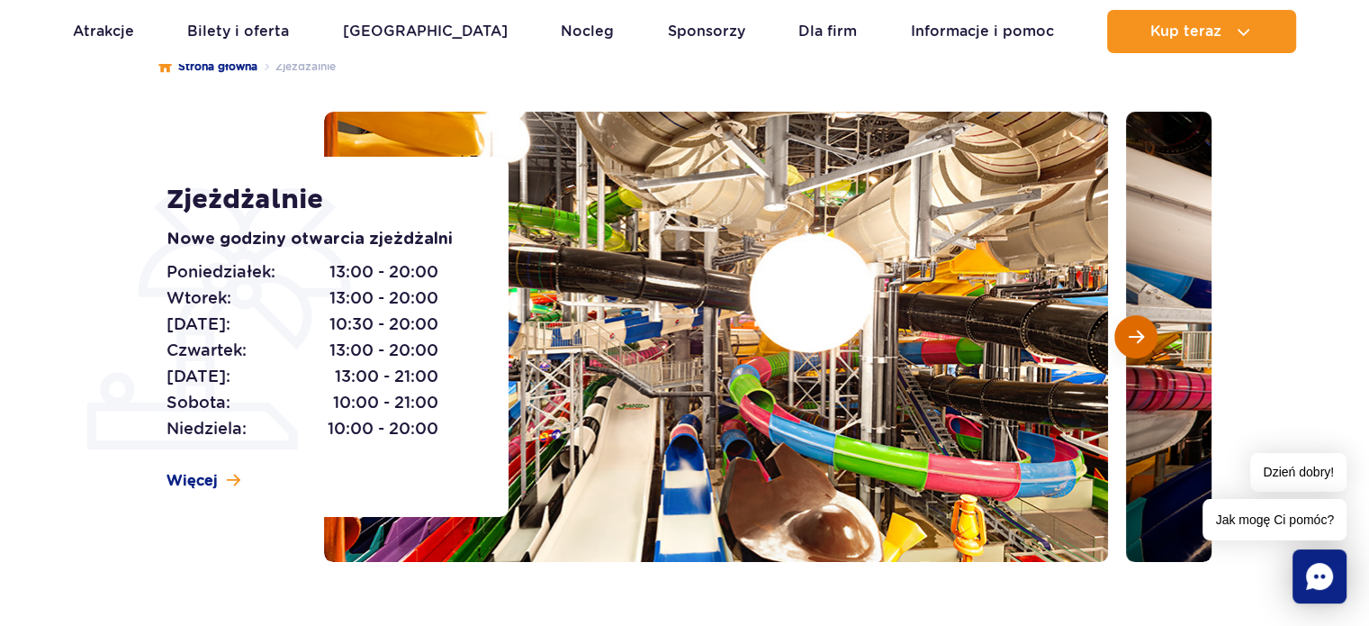
click at [1132, 345] on span "Następny slajd" at bounding box center [1136, 337] width 15 height 16
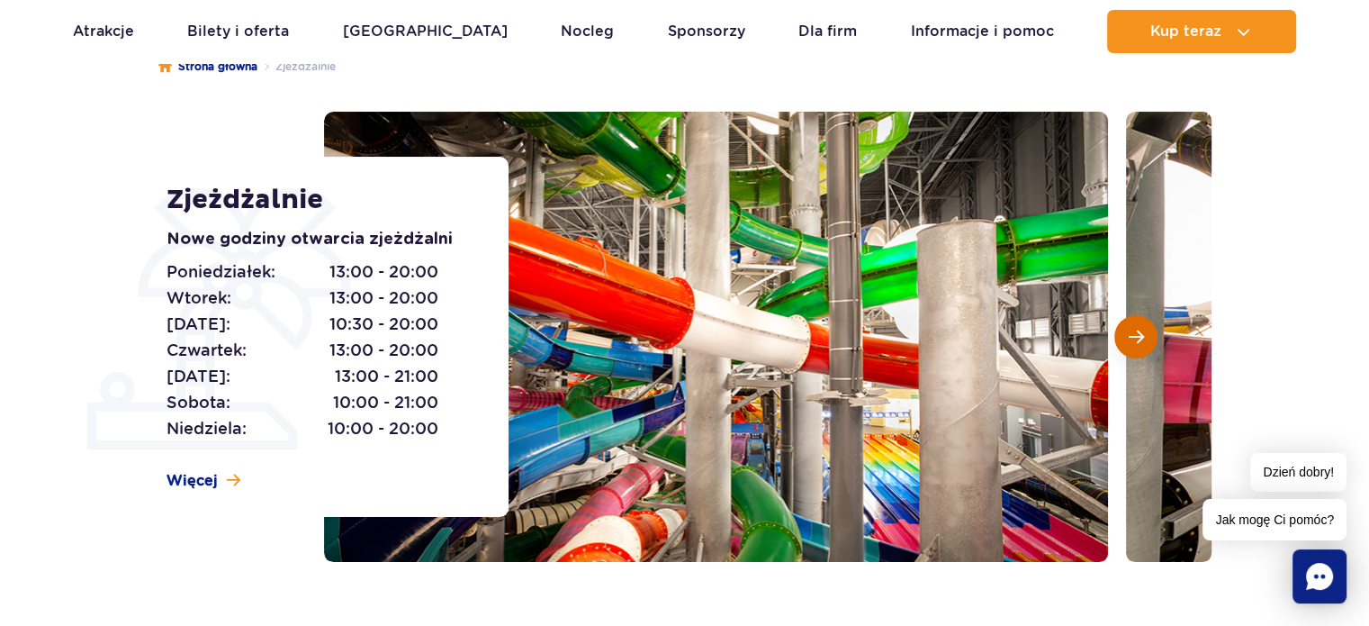
click at [1132, 345] on span "Następny slajd" at bounding box center [1136, 337] width 15 height 16
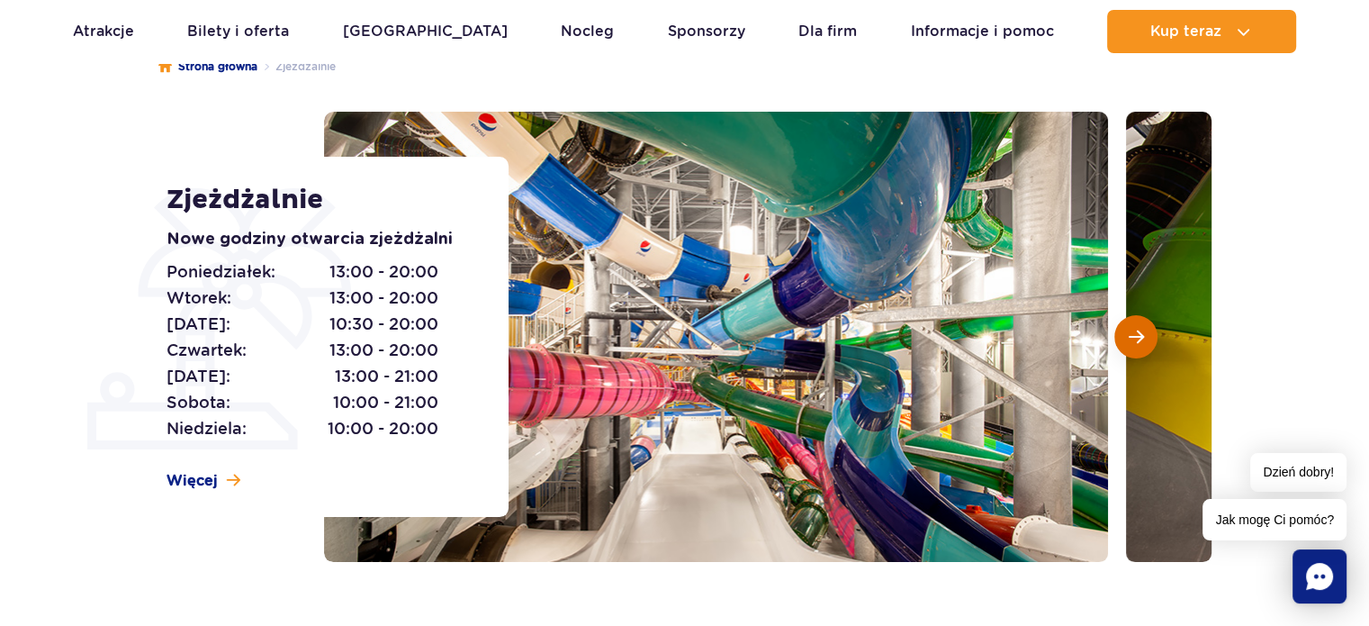
click at [1132, 345] on span "Następny slajd" at bounding box center [1136, 337] width 15 height 16
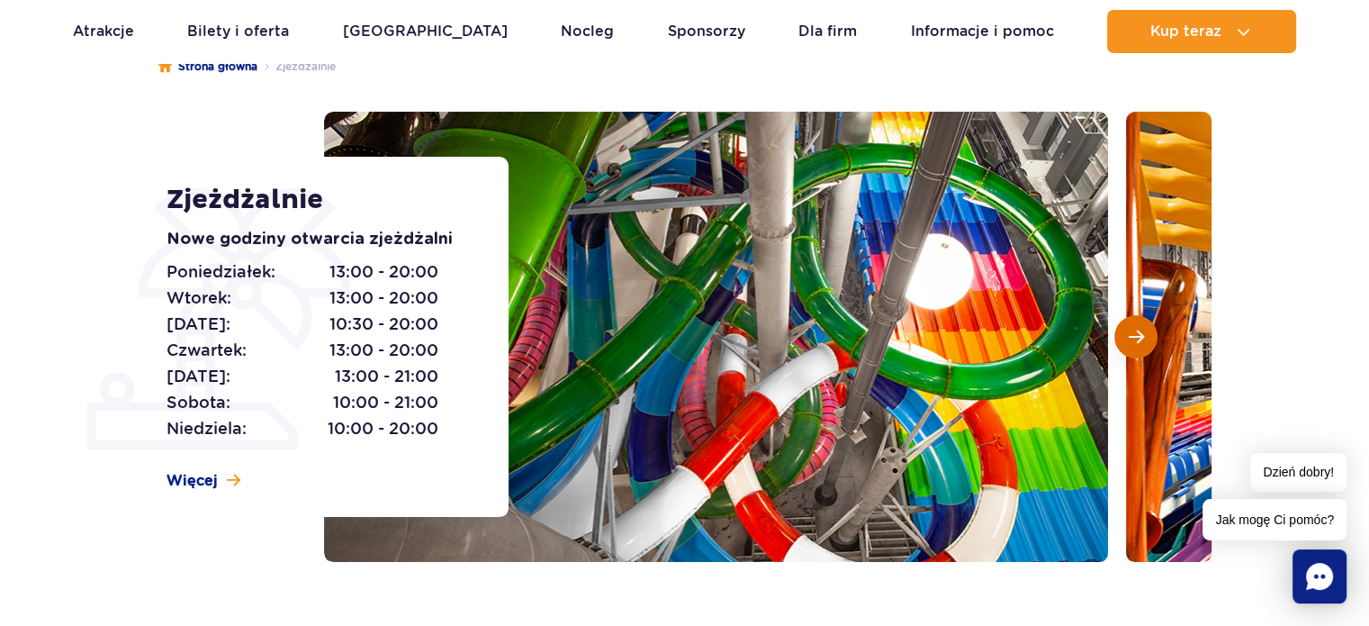
click at [1132, 345] on span "Następny slajd" at bounding box center [1136, 337] width 15 height 16
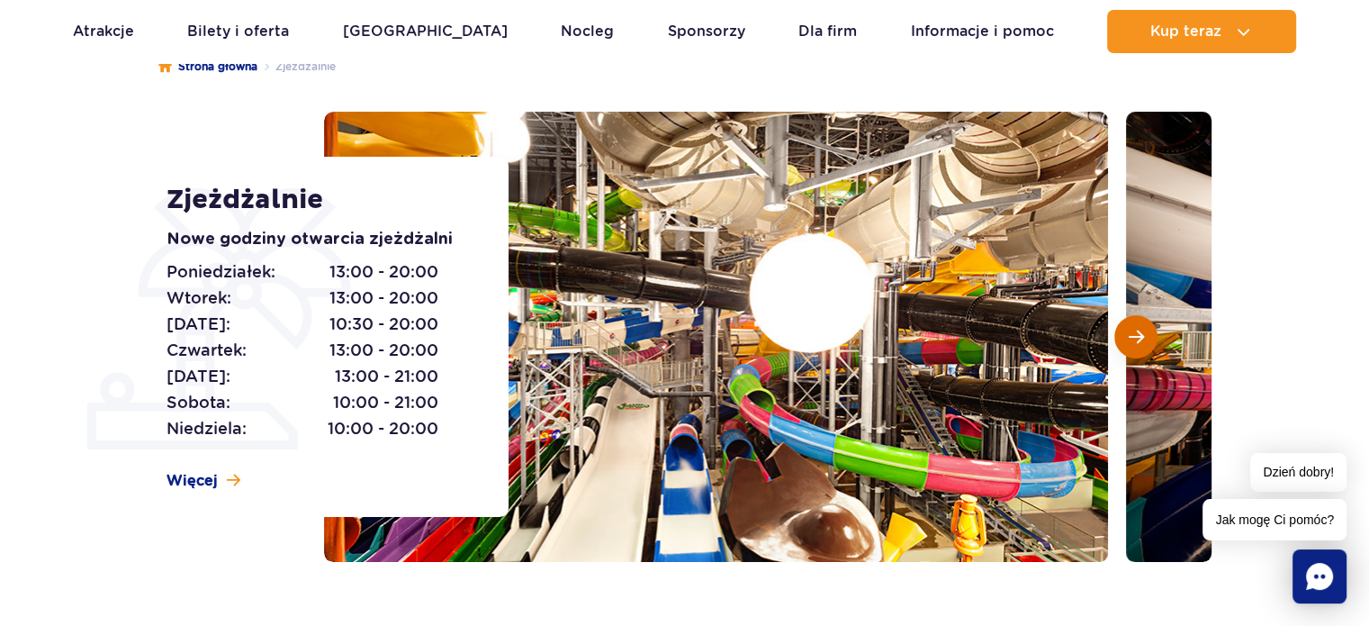
click at [1132, 345] on span "Następny slajd" at bounding box center [1136, 337] width 15 height 16
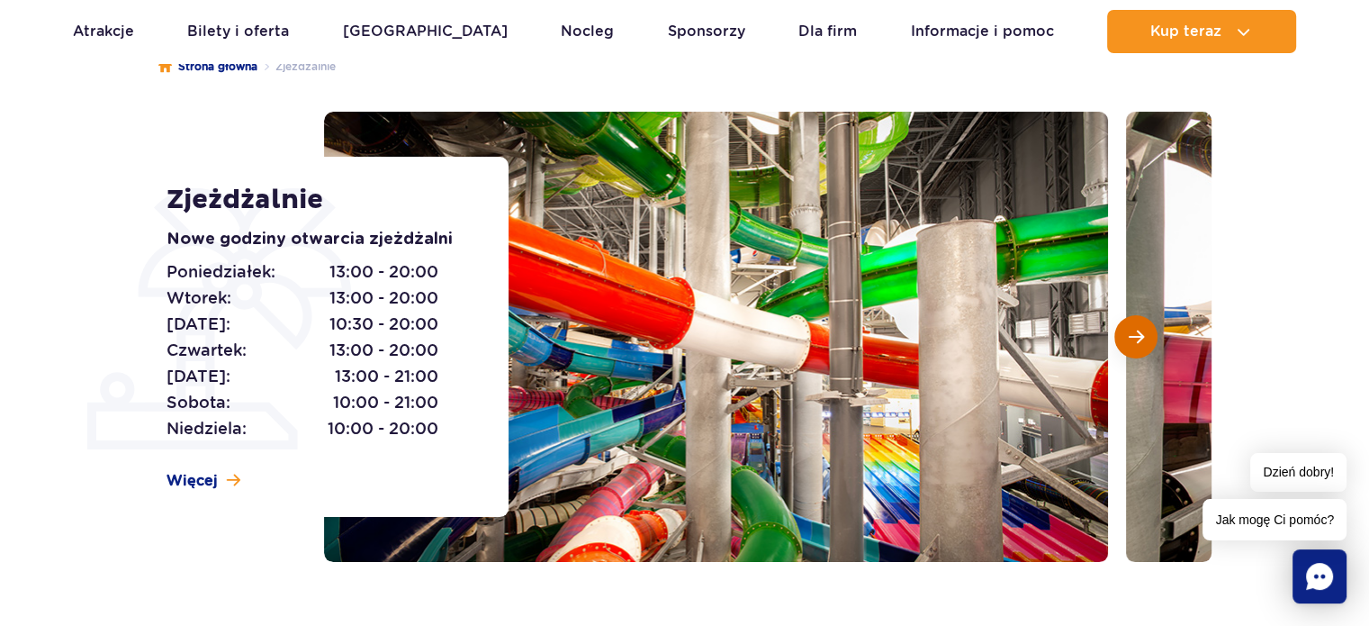
click at [1132, 345] on span "Następny slajd" at bounding box center [1136, 337] width 15 height 16
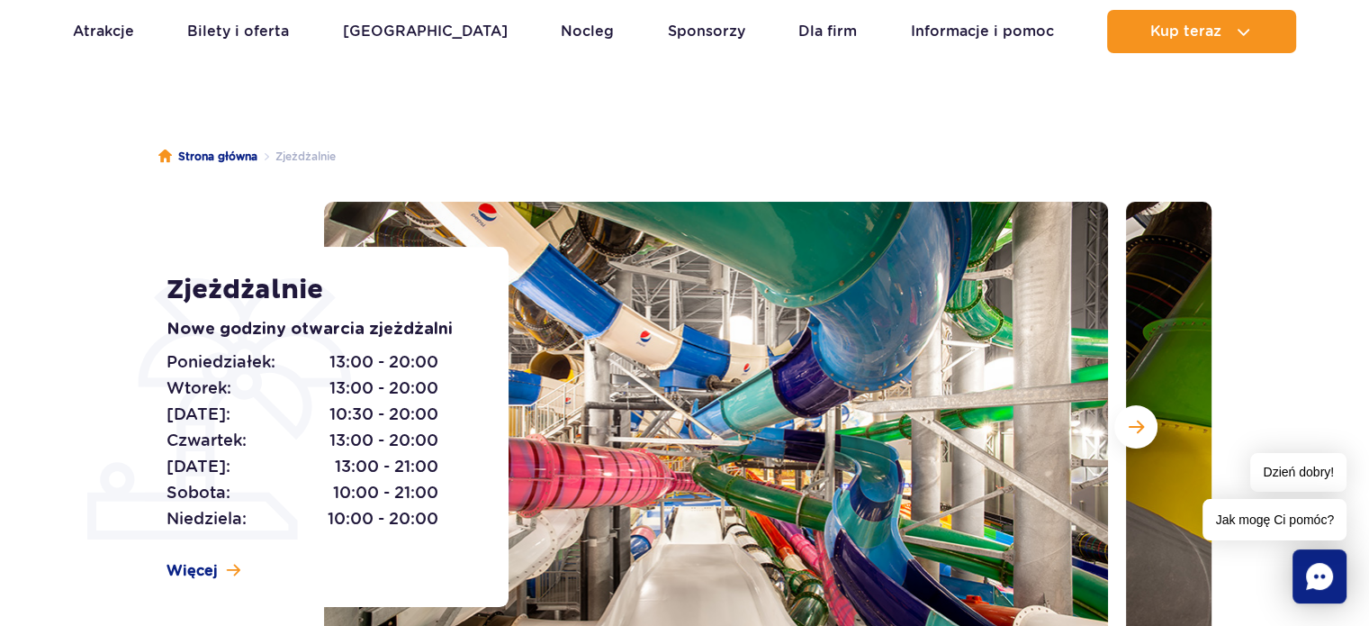
scroll to position [0, 0]
